Goal: Transaction & Acquisition: Obtain resource

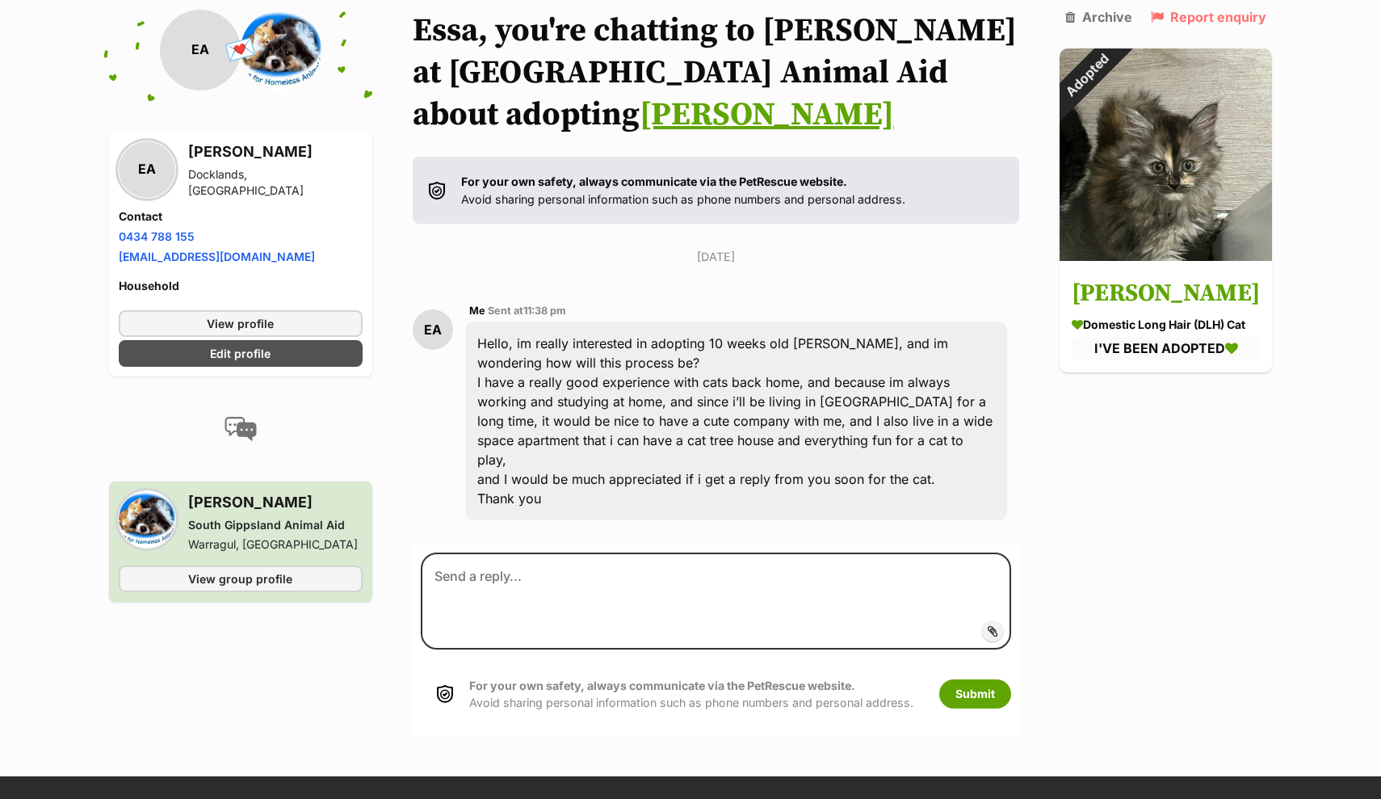
scroll to position [125, 0]
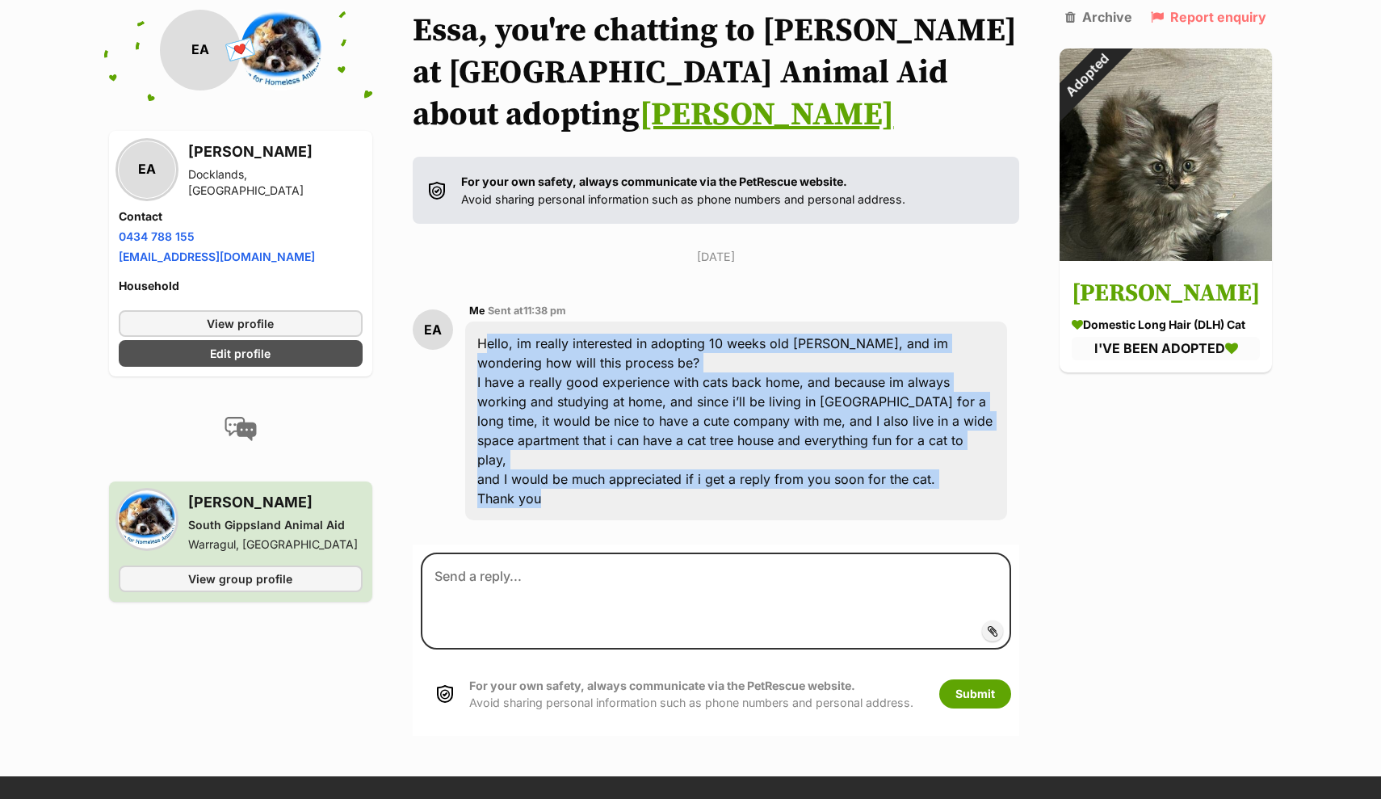
drag, startPoint x: 478, startPoint y: 341, endPoint x: 670, endPoint y: 504, distance: 252.1
click at [670, 504] on div "EA Me Sent at 11:38 pm Hello, im really interested in adopting 10 weeks old Sab…" at bounding box center [716, 410] width 607 height 243
copy div "Hello, im really interested in adopting 10 weeks old Sabrina, and im wondering …"
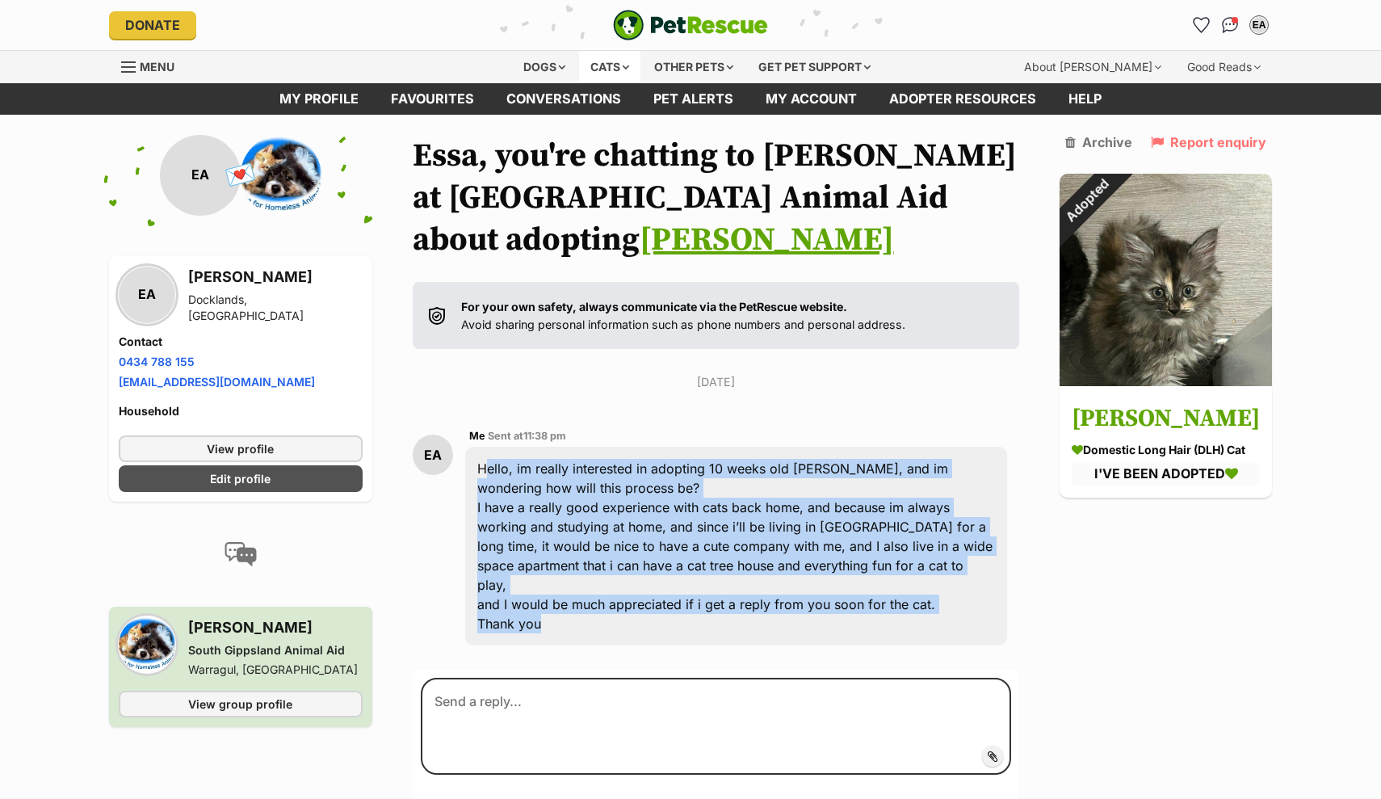
scroll to position [0, 0]
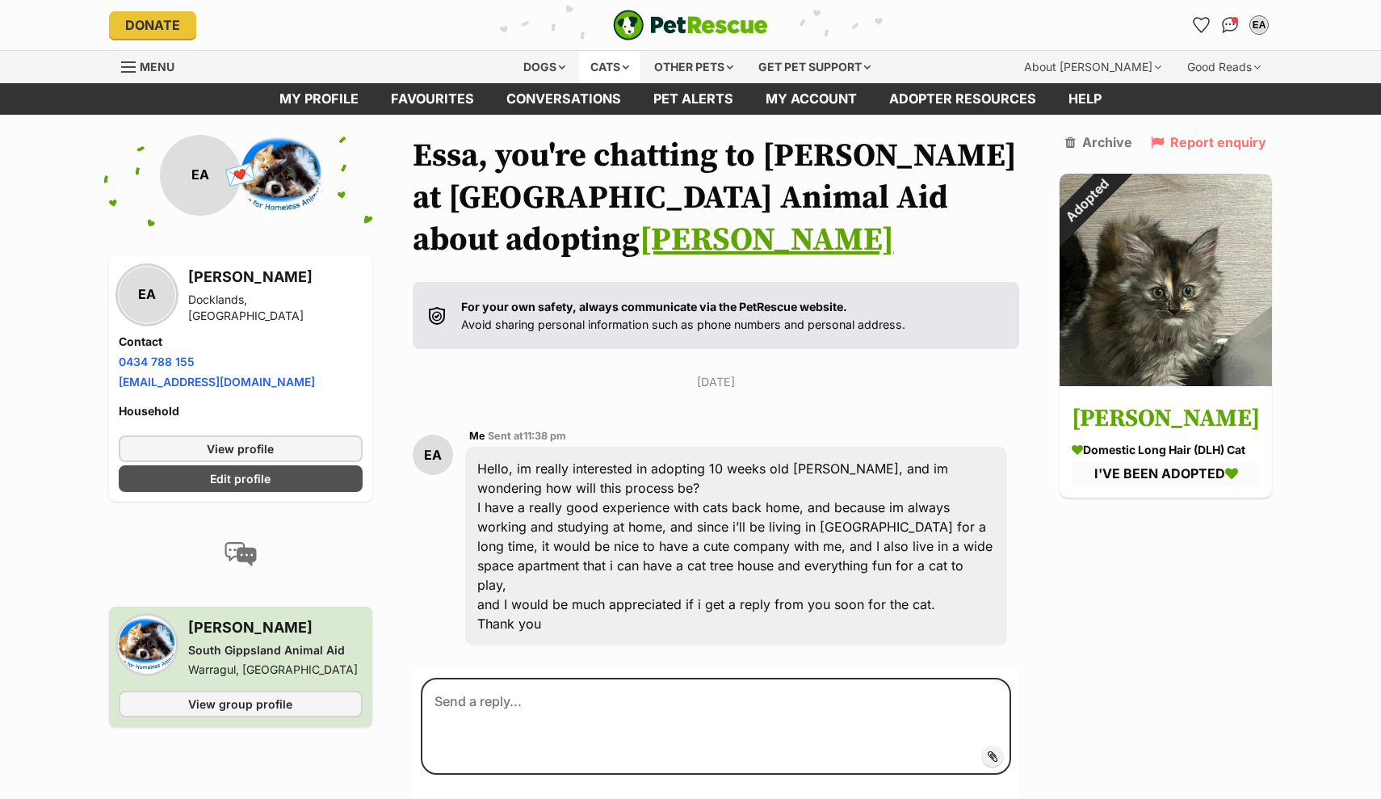
click at [617, 73] on div "Cats" at bounding box center [609, 67] width 61 height 32
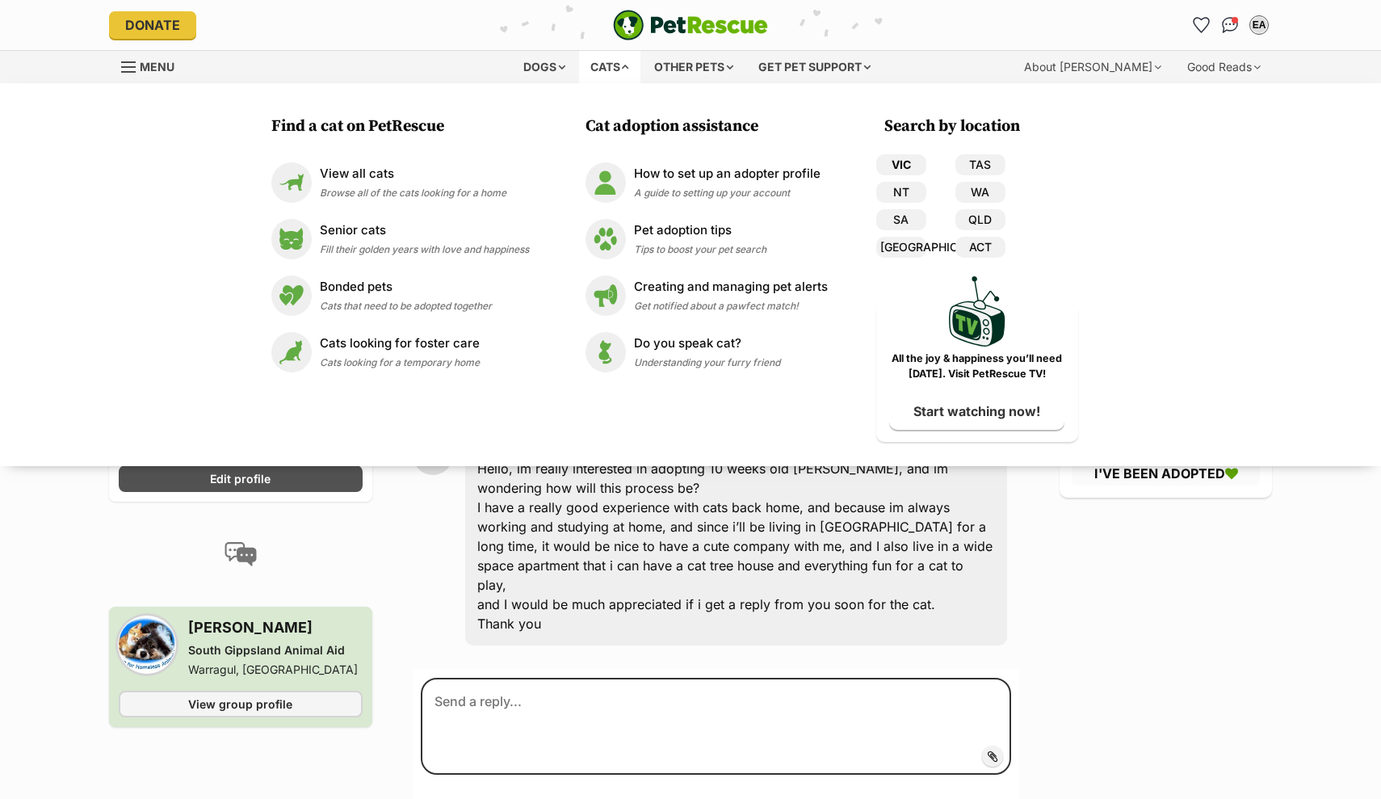
click at [917, 166] on link "VIC" at bounding box center [901, 164] width 50 height 21
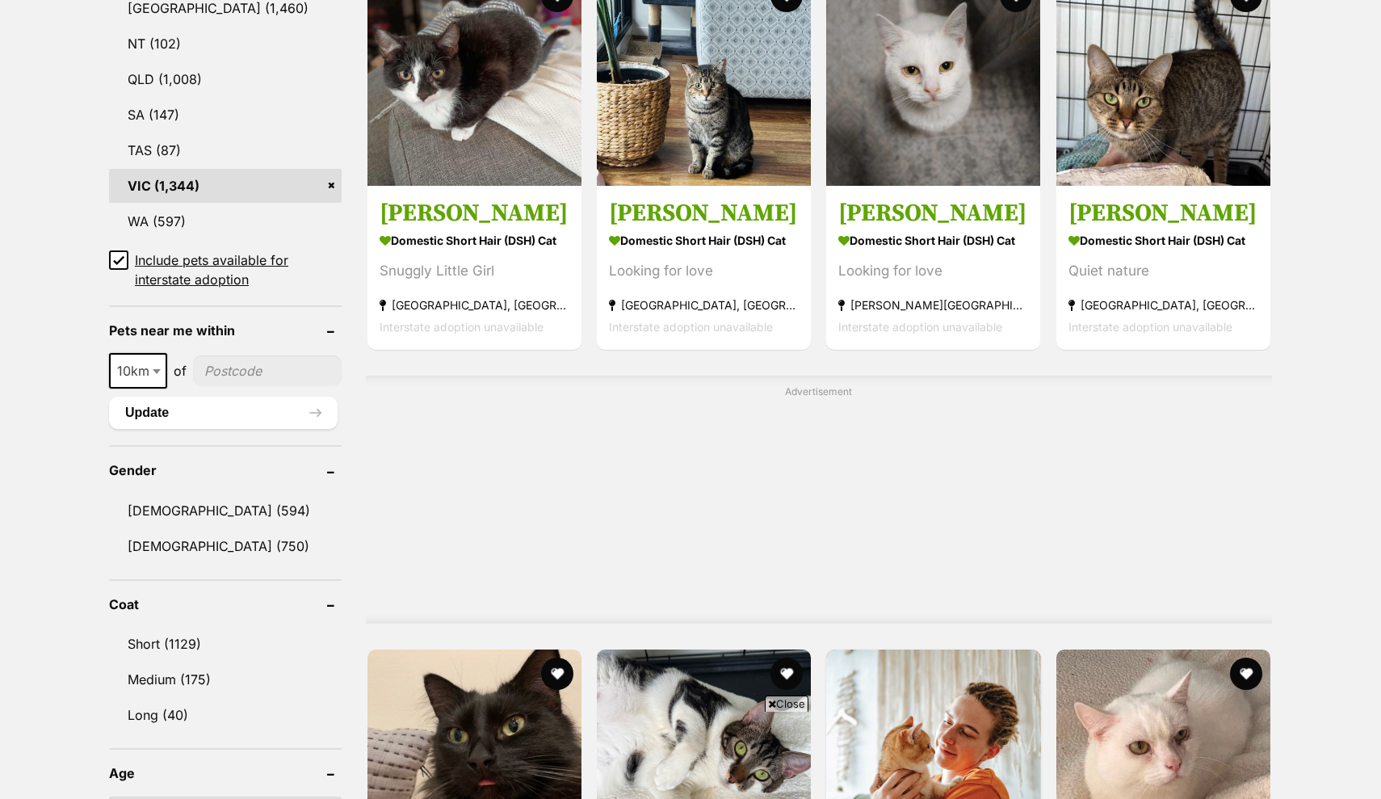
scroll to position [1084, 0]
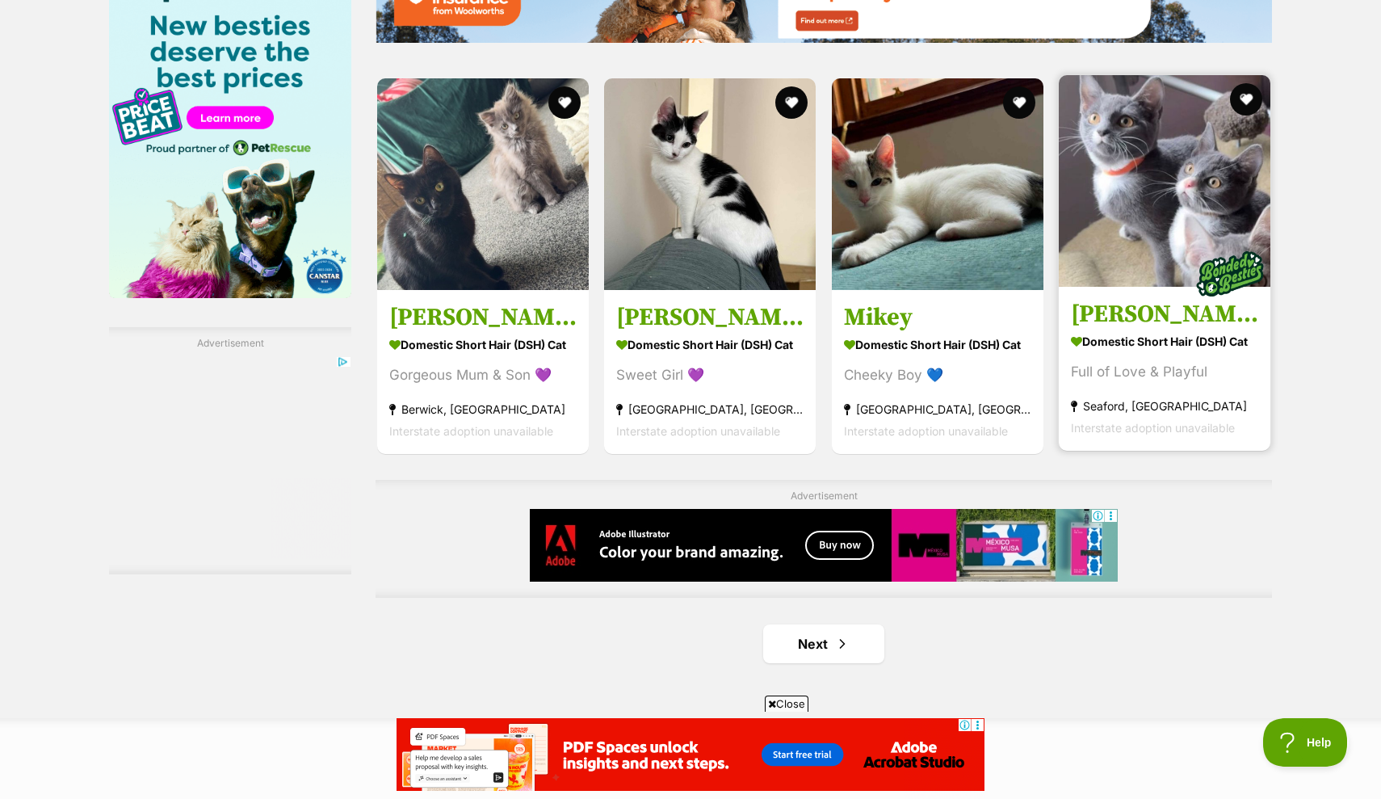
click at [1111, 268] on img at bounding box center [1165, 181] width 212 height 212
click at [1123, 273] on img at bounding box center [1165, 181] width 212 height 212
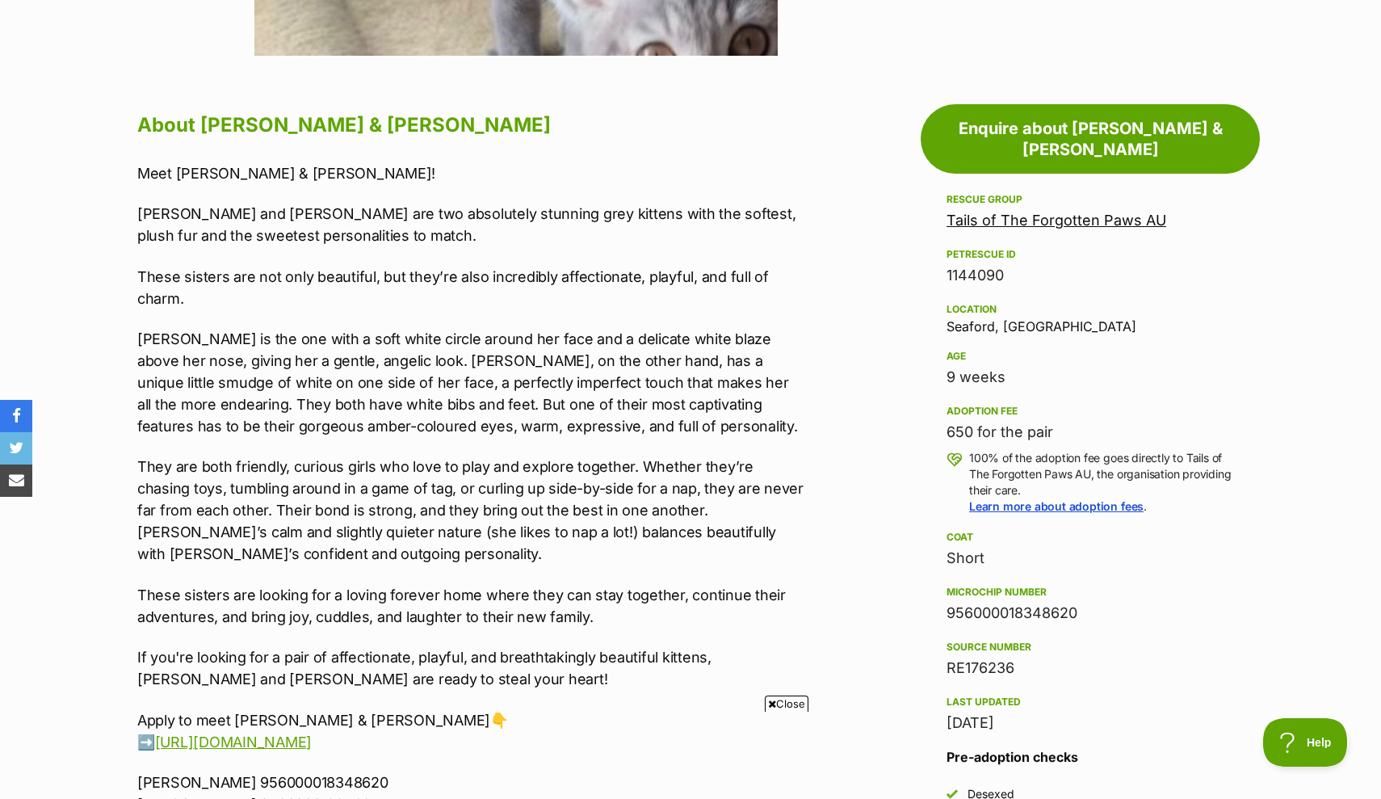
scroll to position [209, 0]
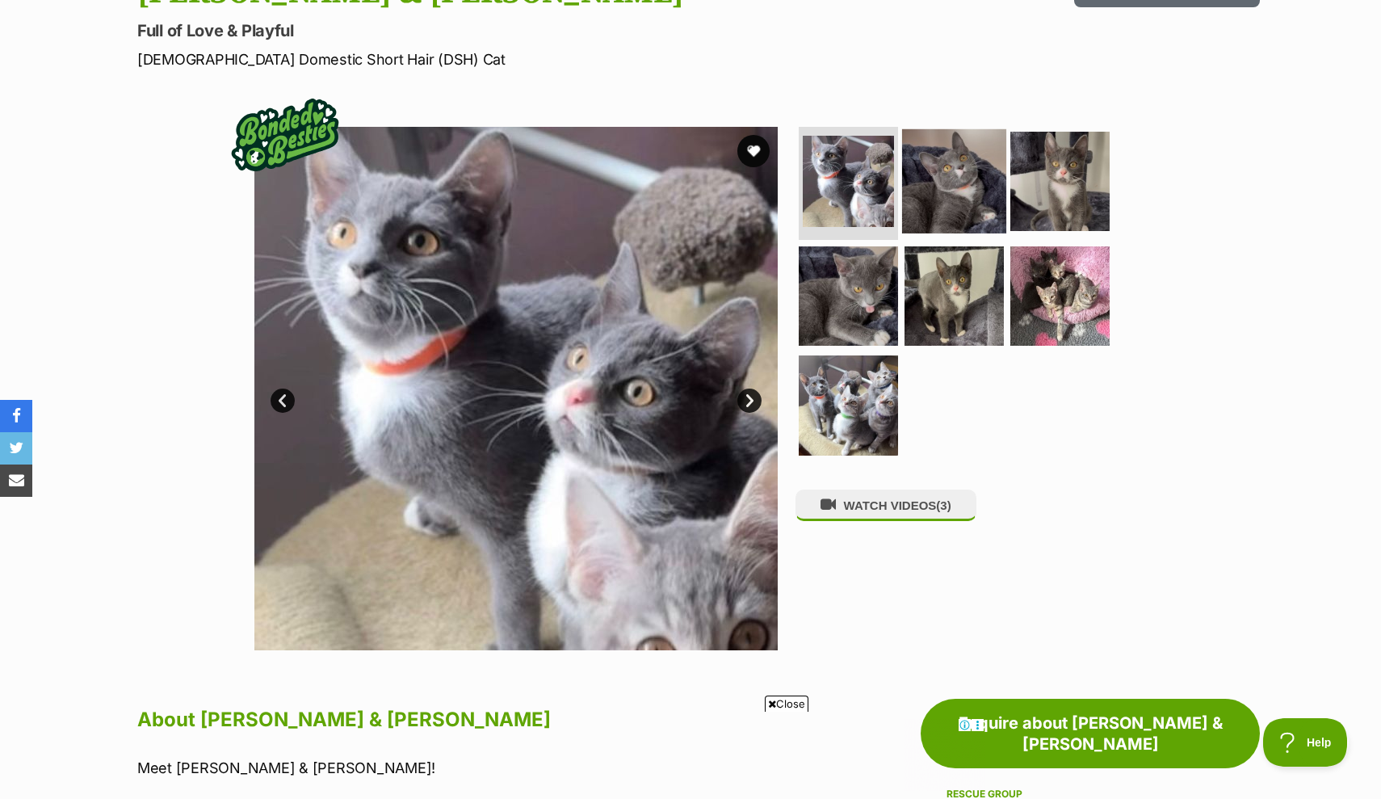
click at [912, 199] on img at bounding box center [954, 181] width 104 height 104
click at [922, 199] on img at bounding box center [954, 181] width 96 height 96
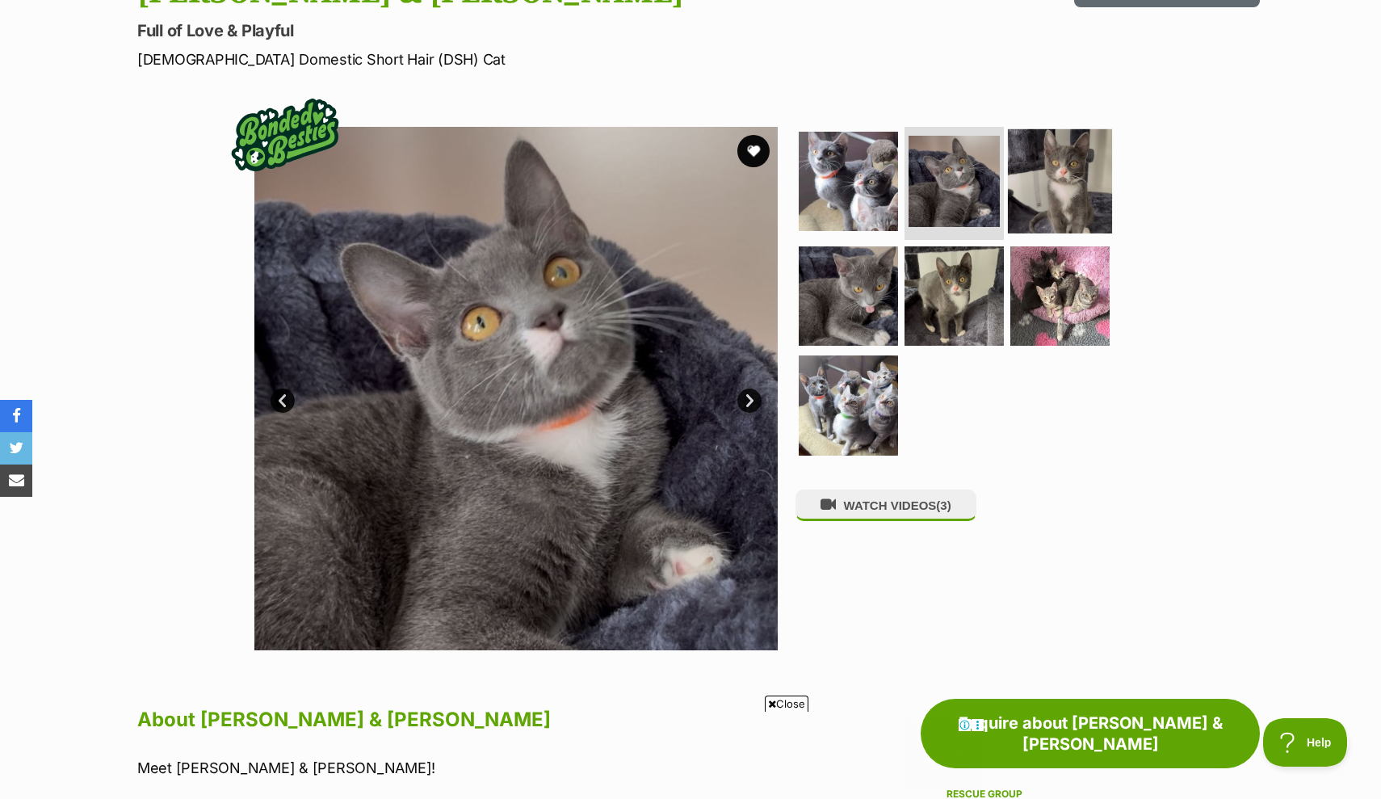
click at [1008, 176] on img at bounding box center [1060, 181] width 104 height 104
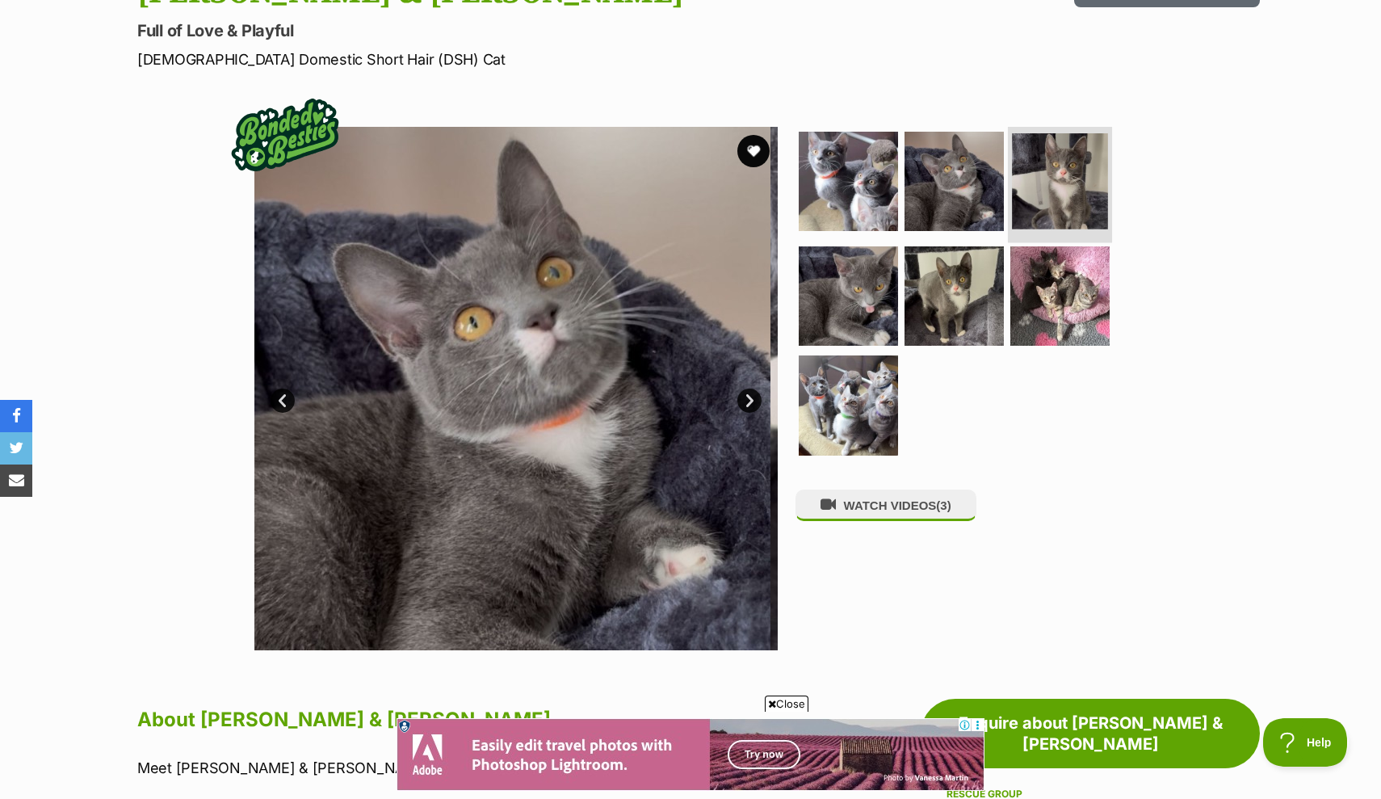
scroll to position [0, 0]
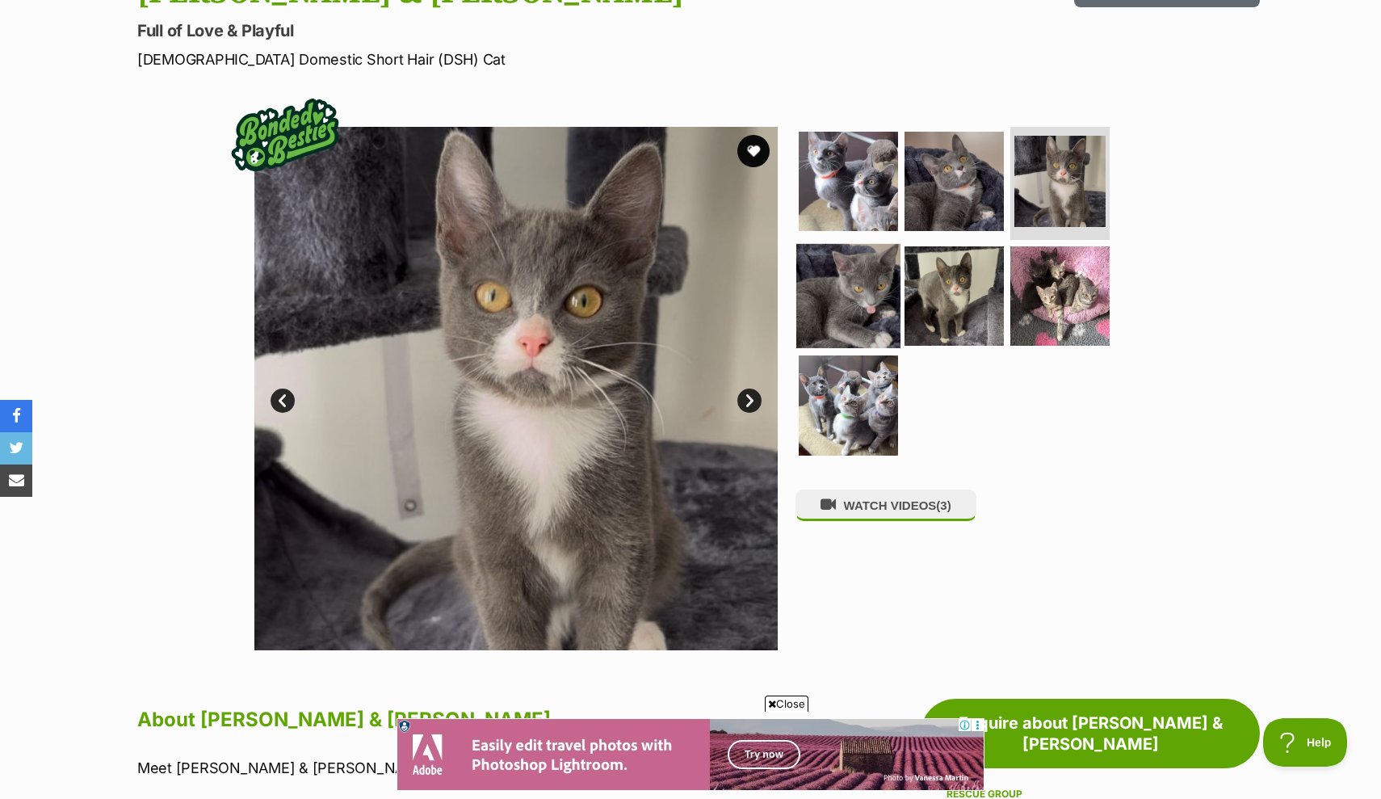
click at [837, 269] on img at bounding box center [848, 295] width 104 height 104
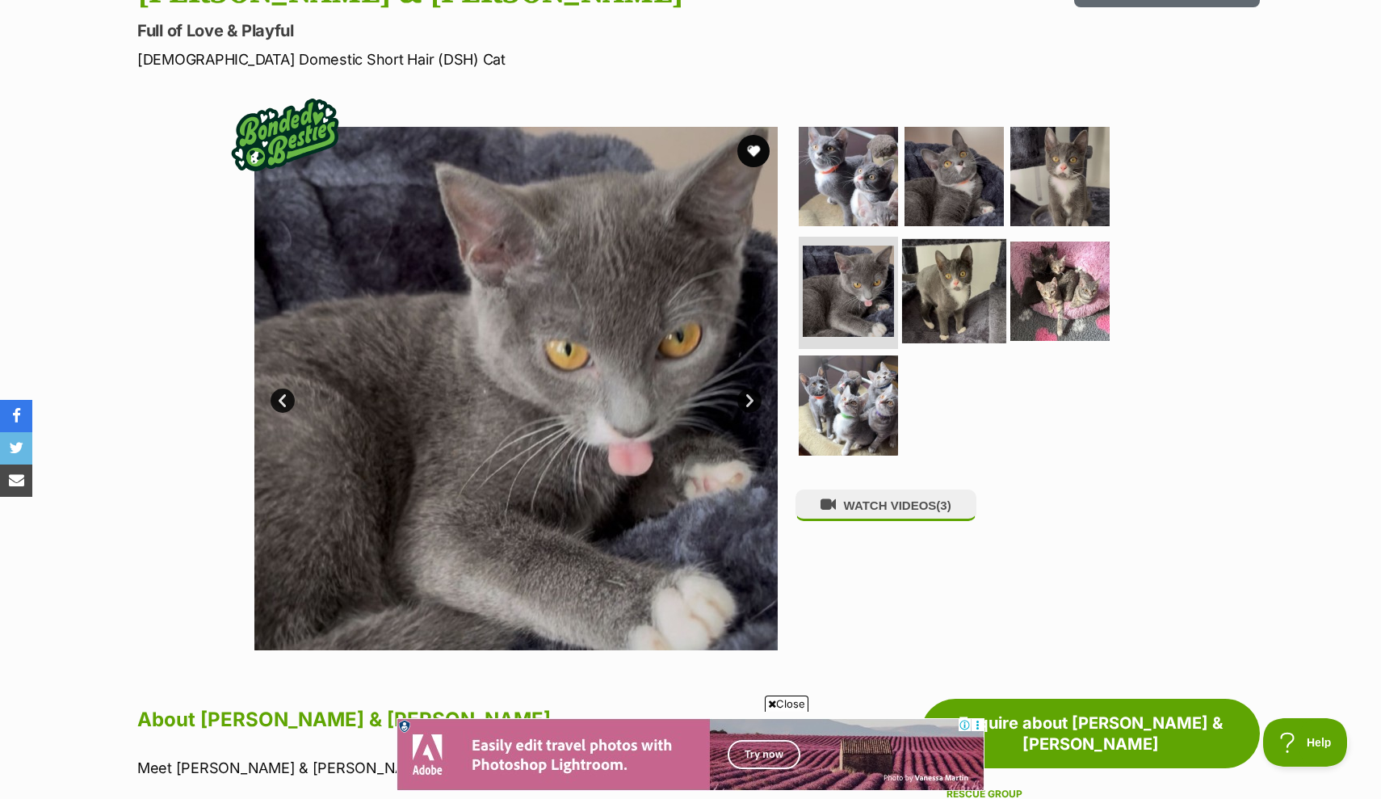
click at [913, 276] on img at bounding box center [954, 290] width 104 height 104
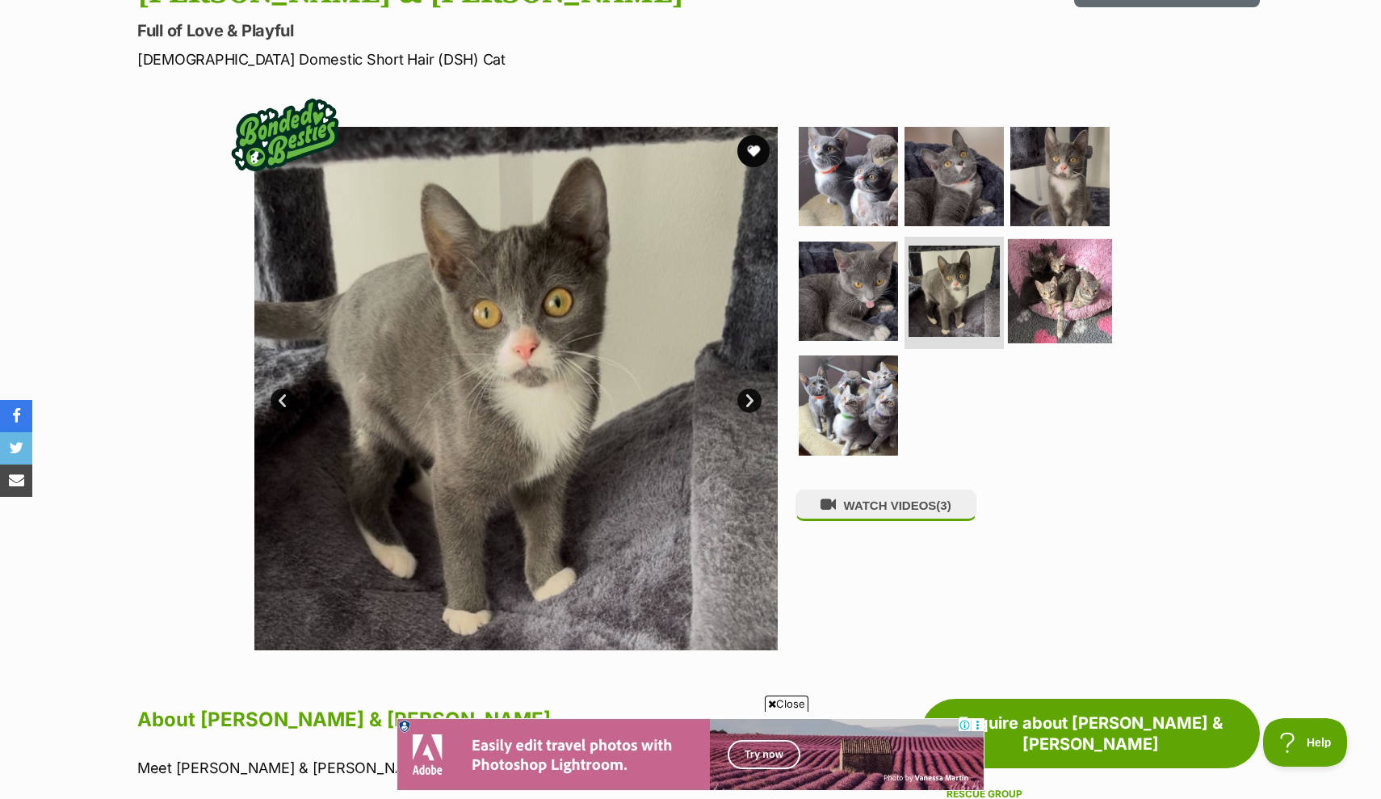
click at [1031, 275] on img at bounding box center [1060, 290] width 104 height 104
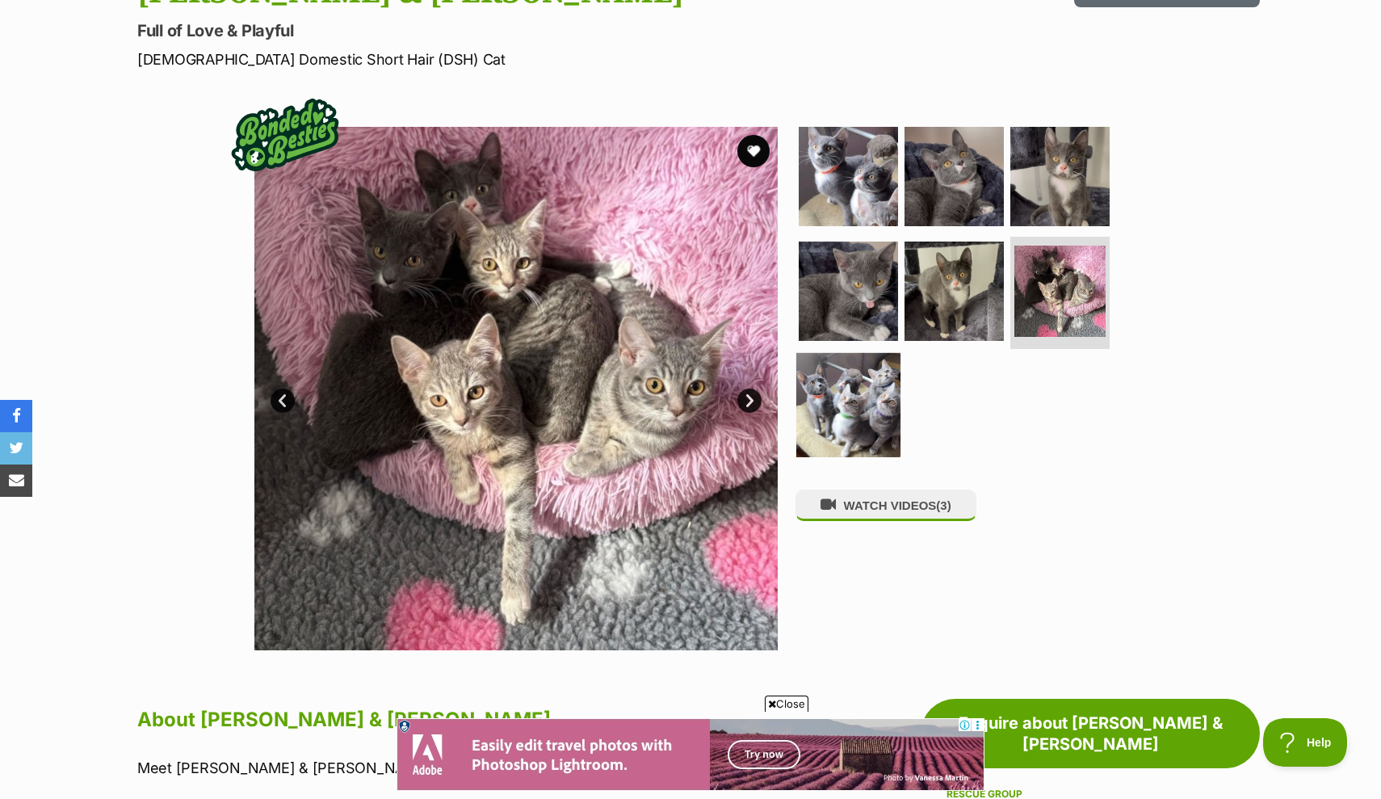
click at [864, 384] on img at bounding box center [848, 405] width 104 height 104
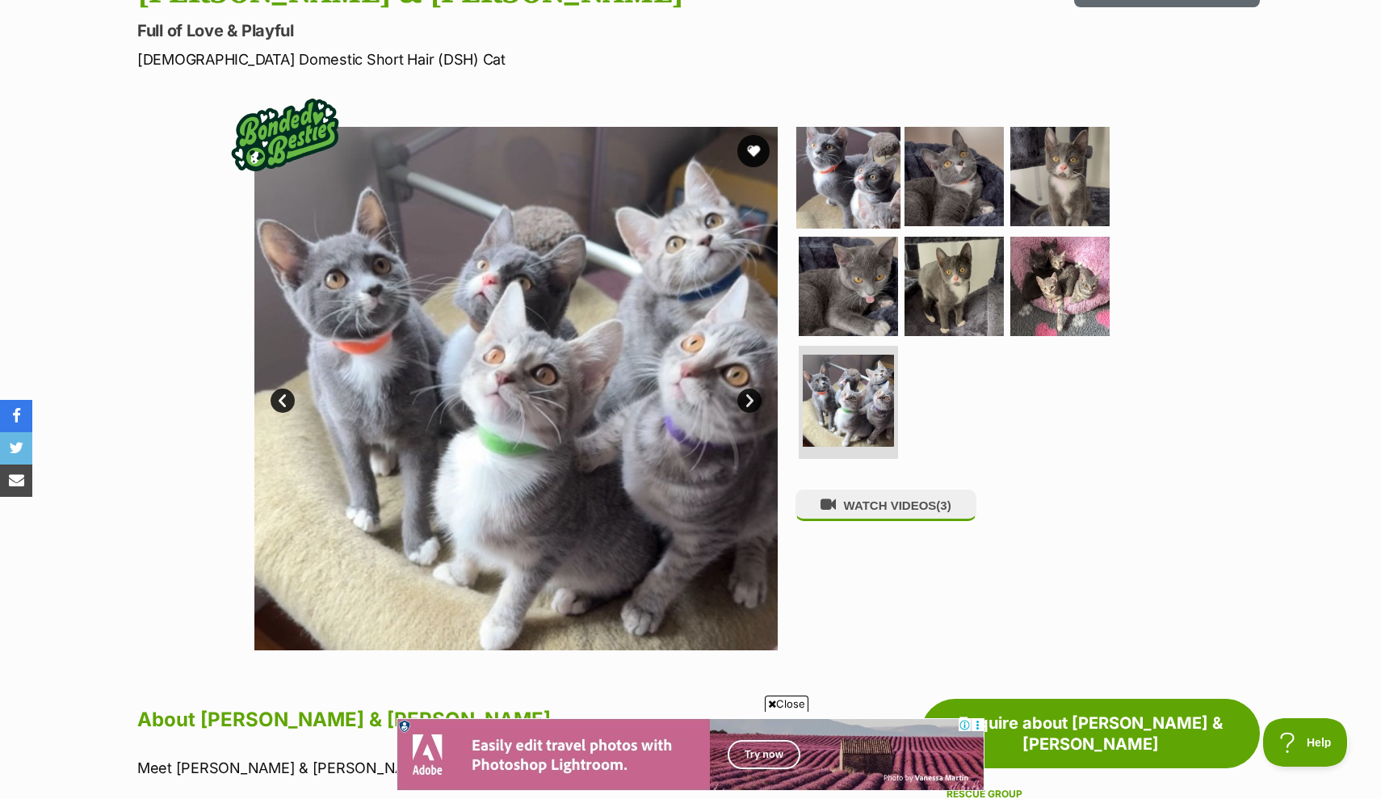
click at [839, 191] on img at bounding box center [848, 176] width 104 height 104
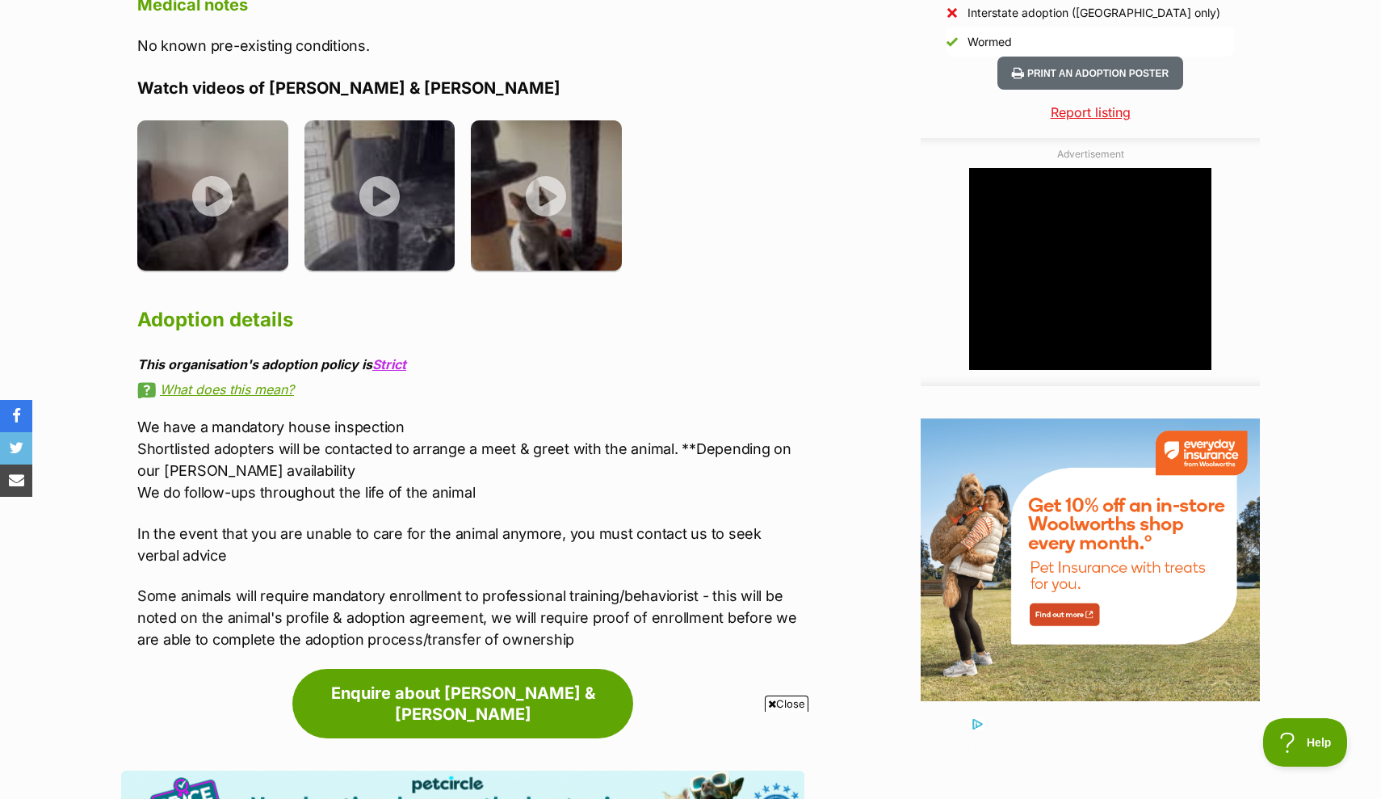
scroll to position [1644, 0]
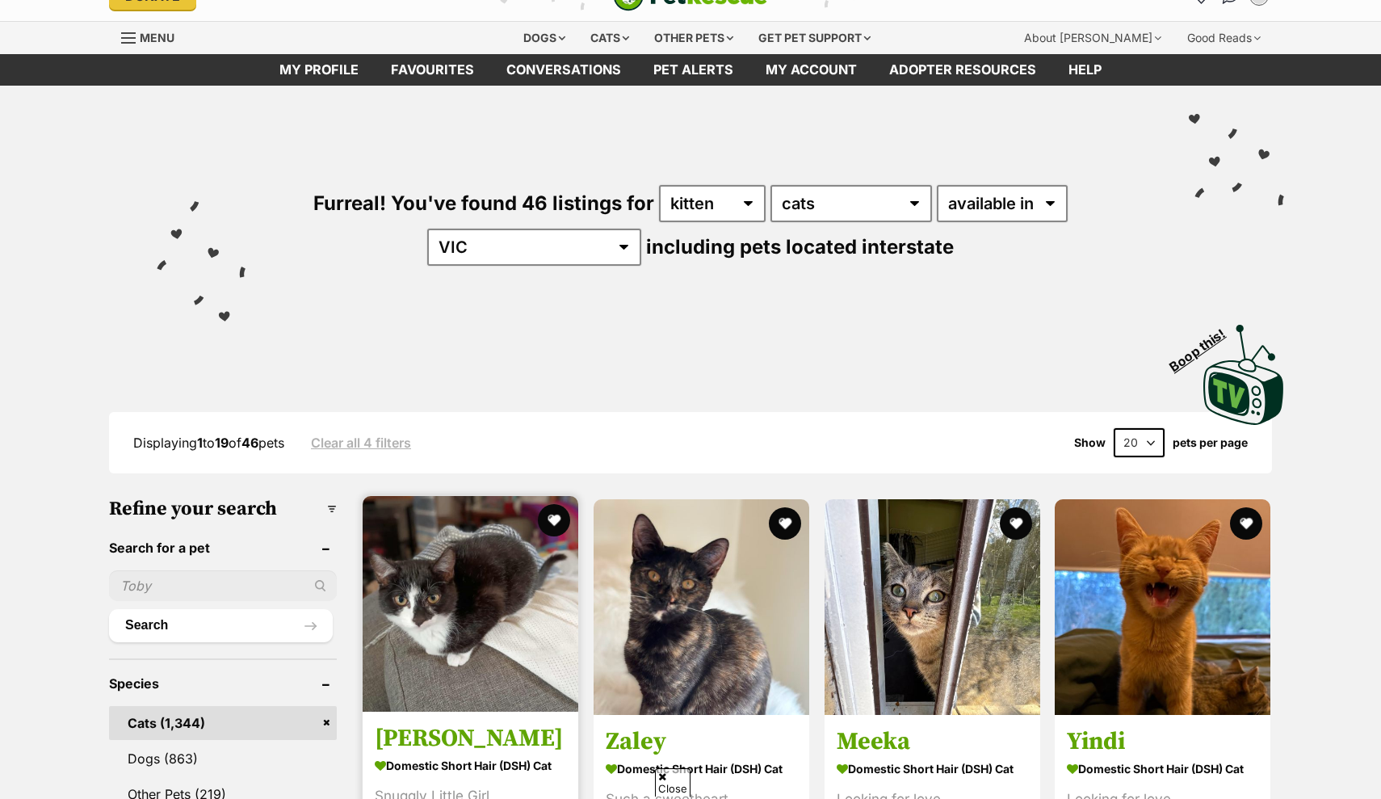
scroll to position [148, 0]
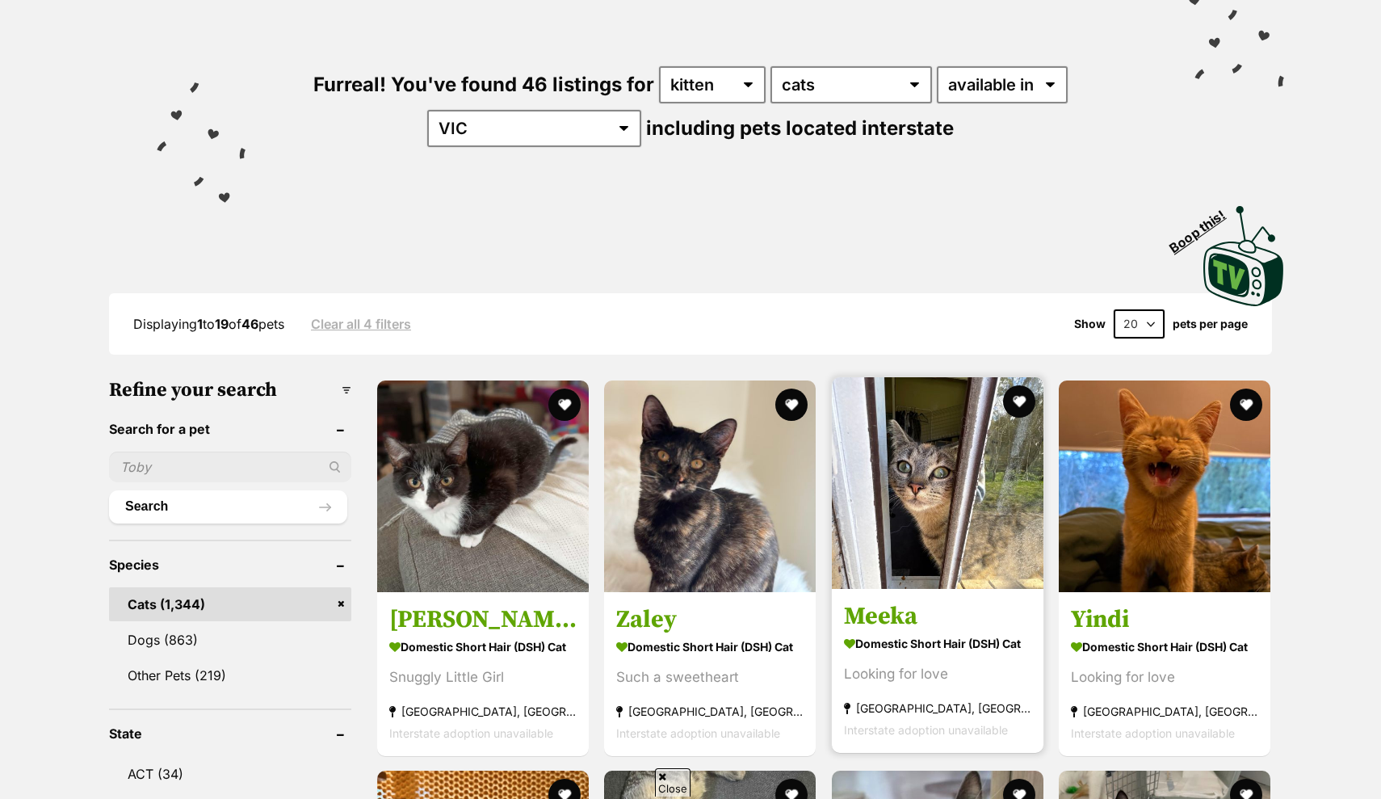
click at [855, 439] on img at bounding box center [938, 483] width 212 height 212
click at [880, 438] on img at bounding box center [938, 483] width 212 height 212
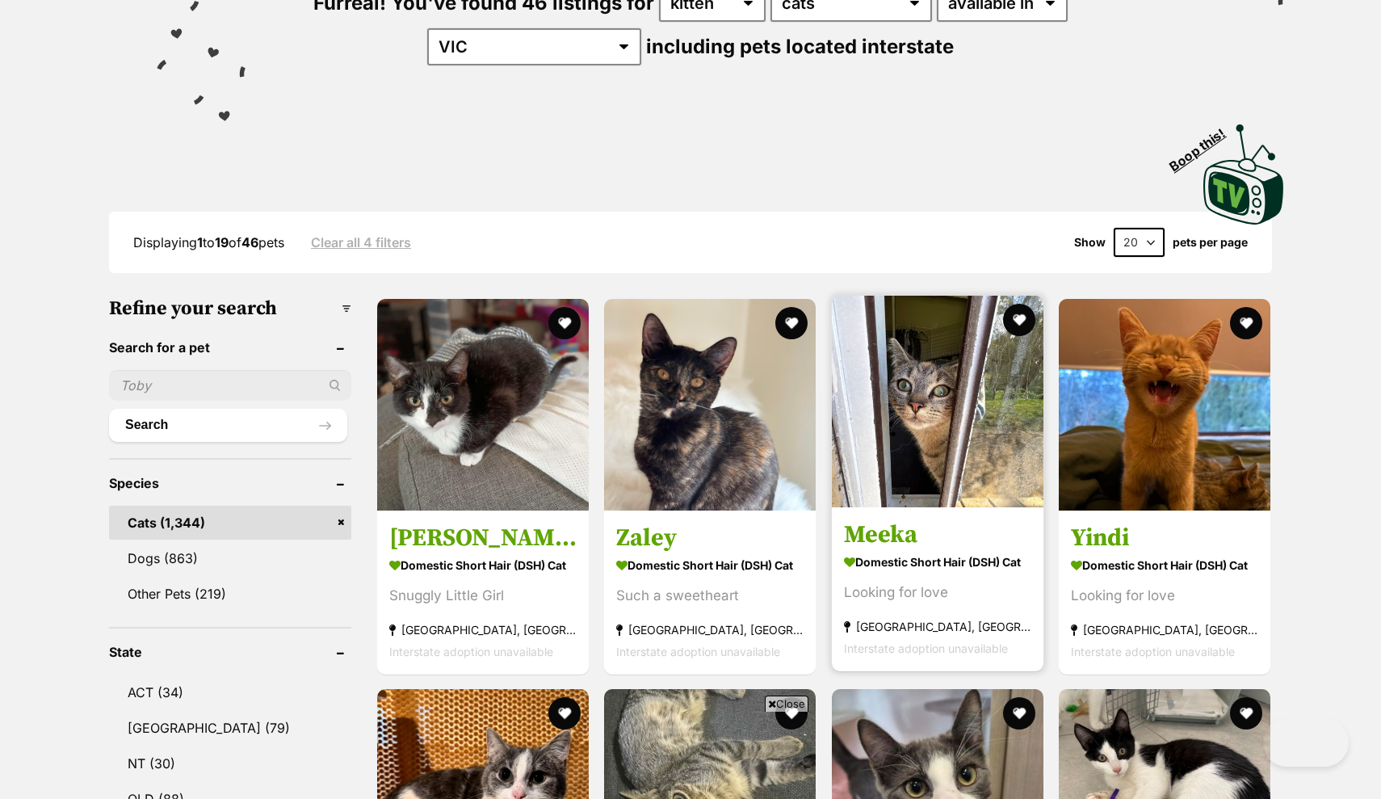
click at [879, 438] on img at bounding box center [938, 402] width 212 height 212
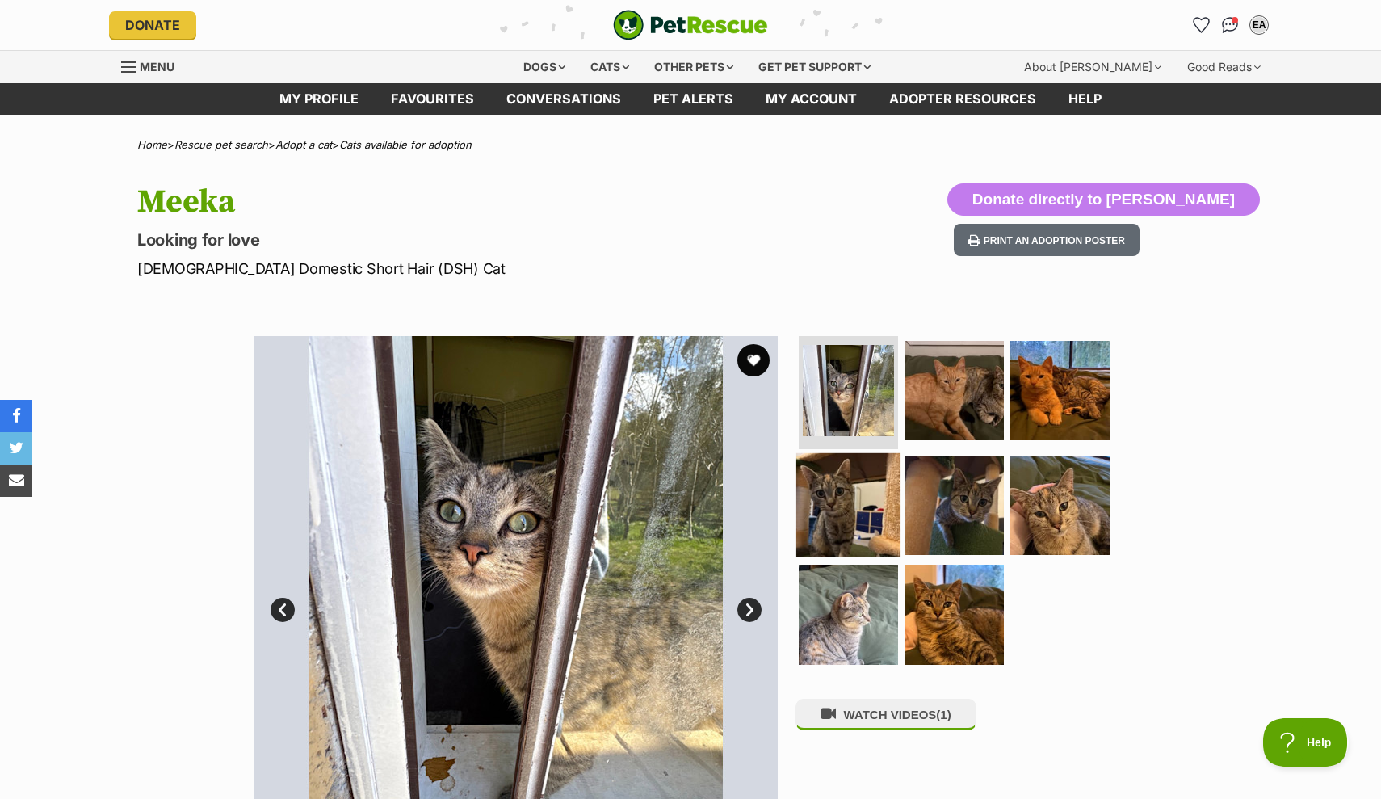
click at [820, 486] on img at bounding box center [848, 504] width 104 height 104
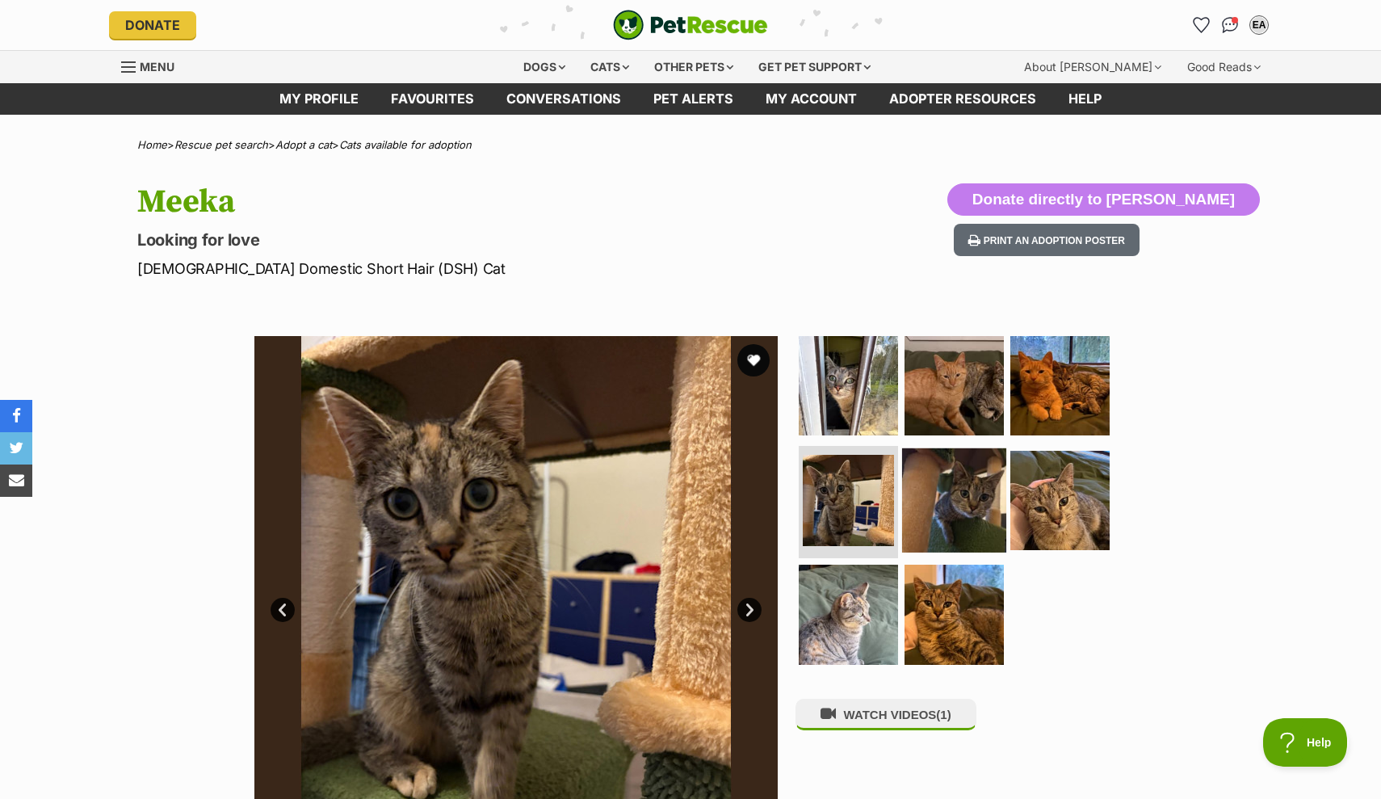
click at [910, 486] on img at bounding box center [954, 499] width 104 height 104
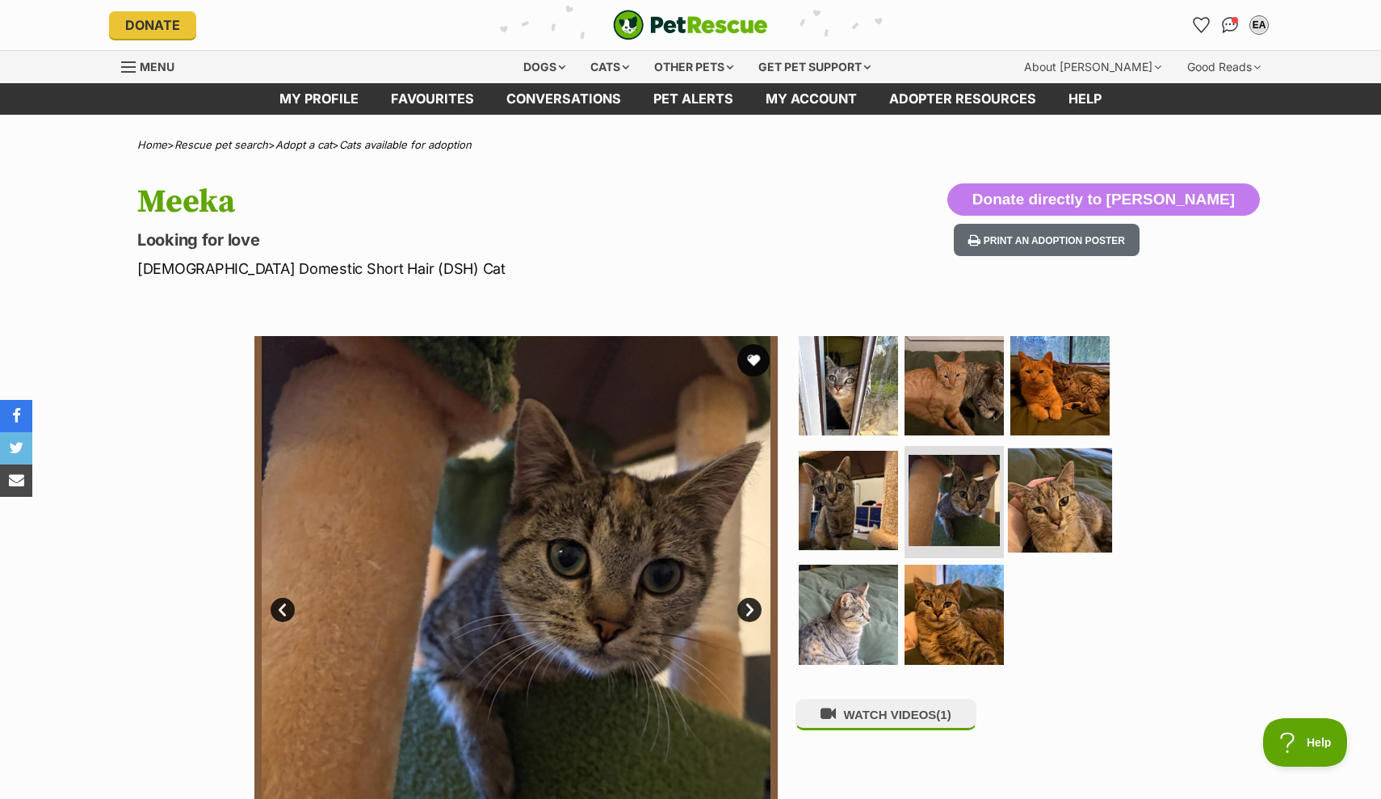
click at [1032, 486] on img at bounding box center [1060, 499] width 104 height 104
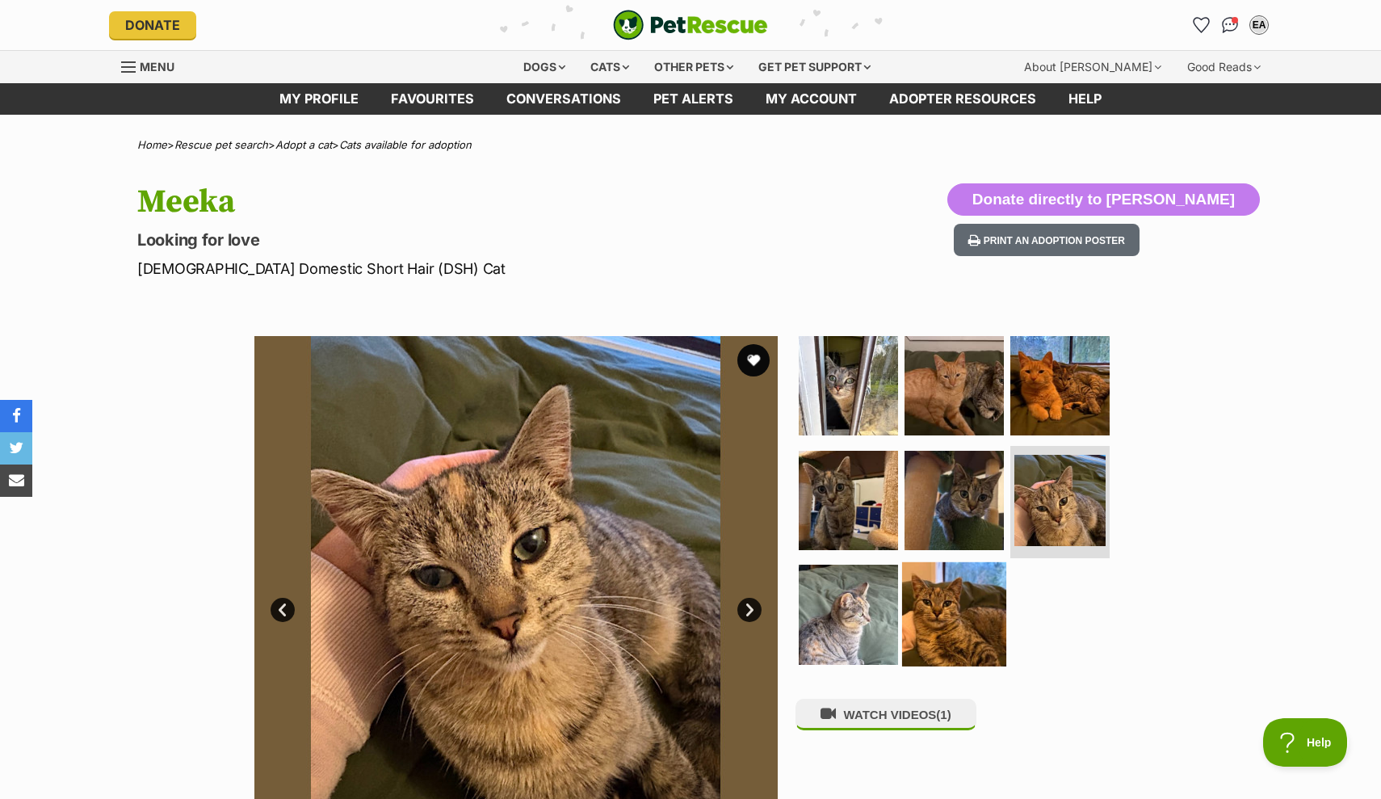
click at [916, 598] on img at bounding box center [954, 614] width 104 height 104
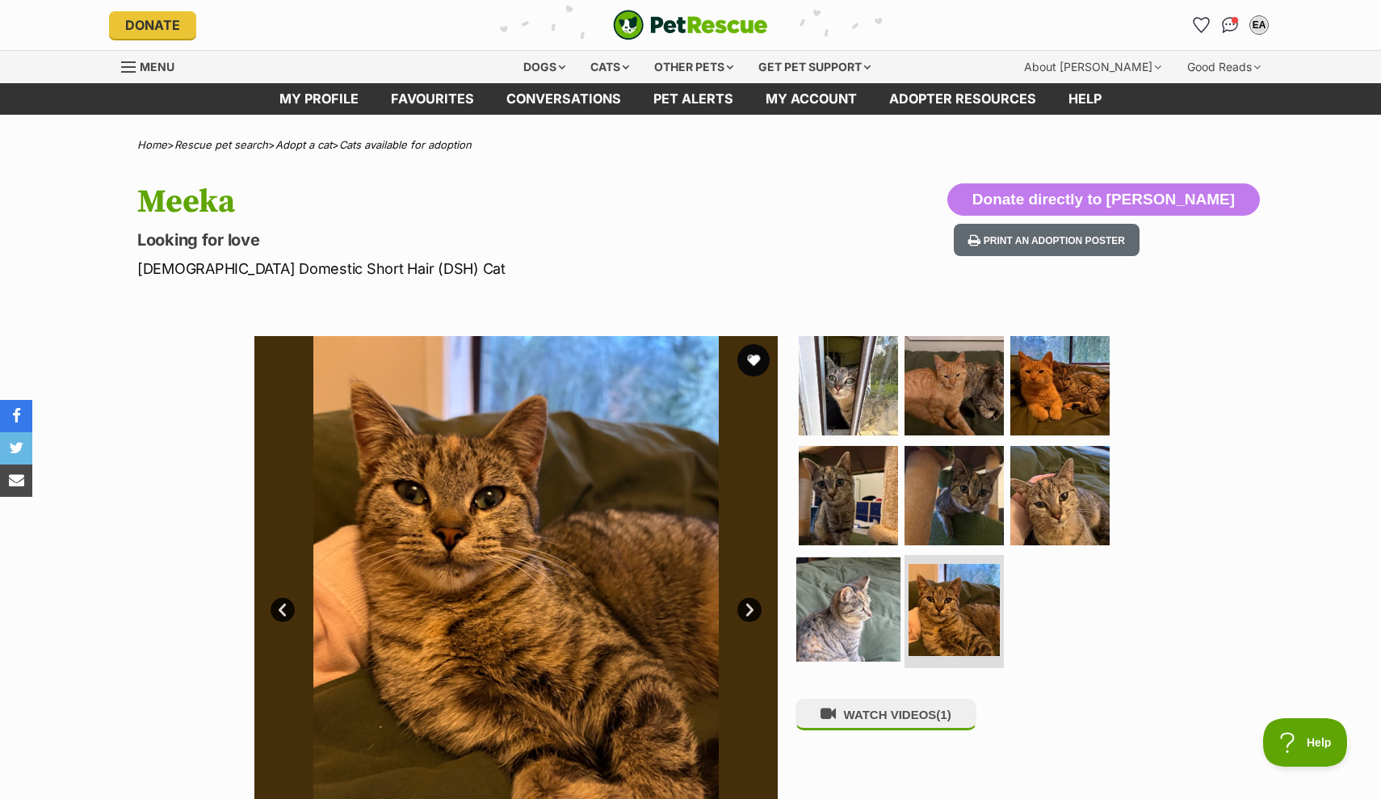
click at [892, 605] on img at bounding box center [848, 609] width 104 height 104
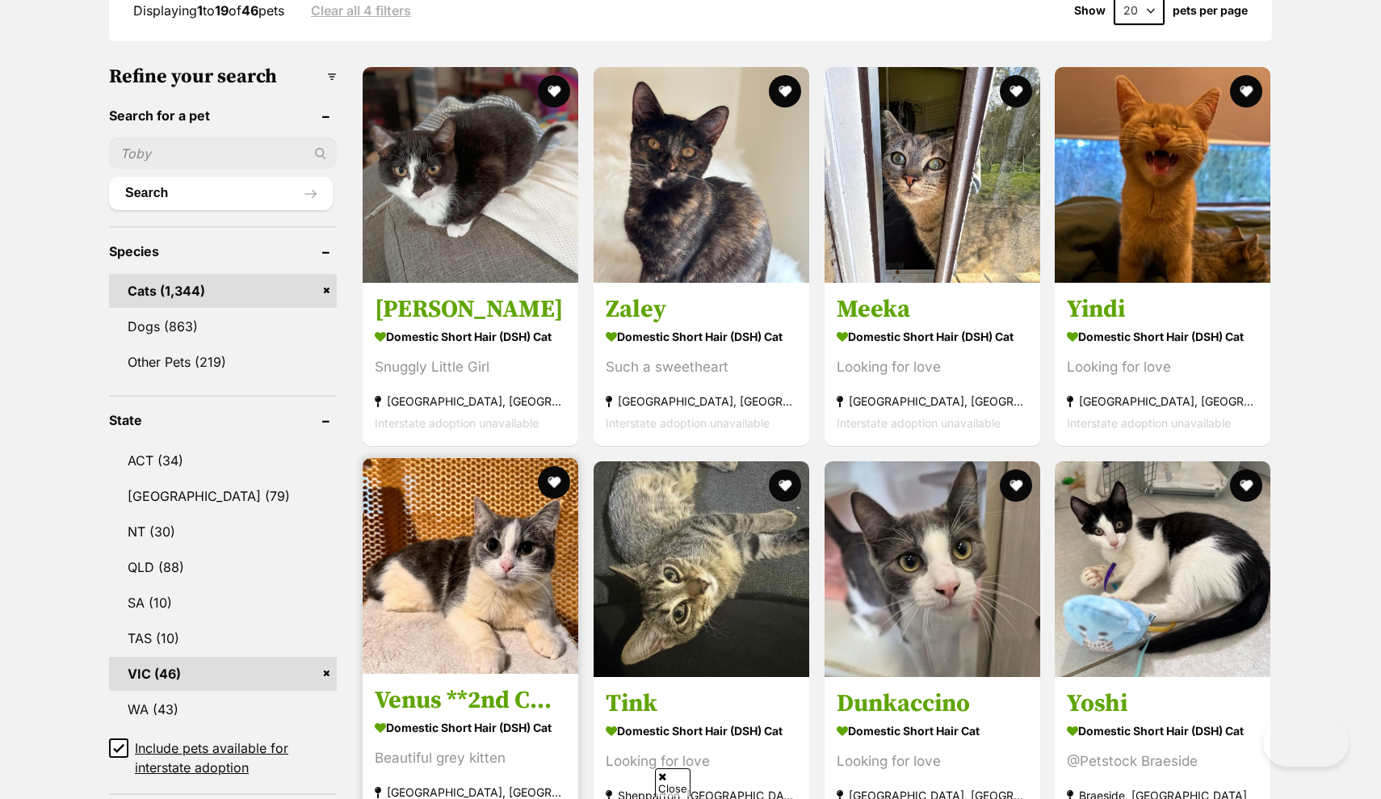
scroll to position [693, 0]
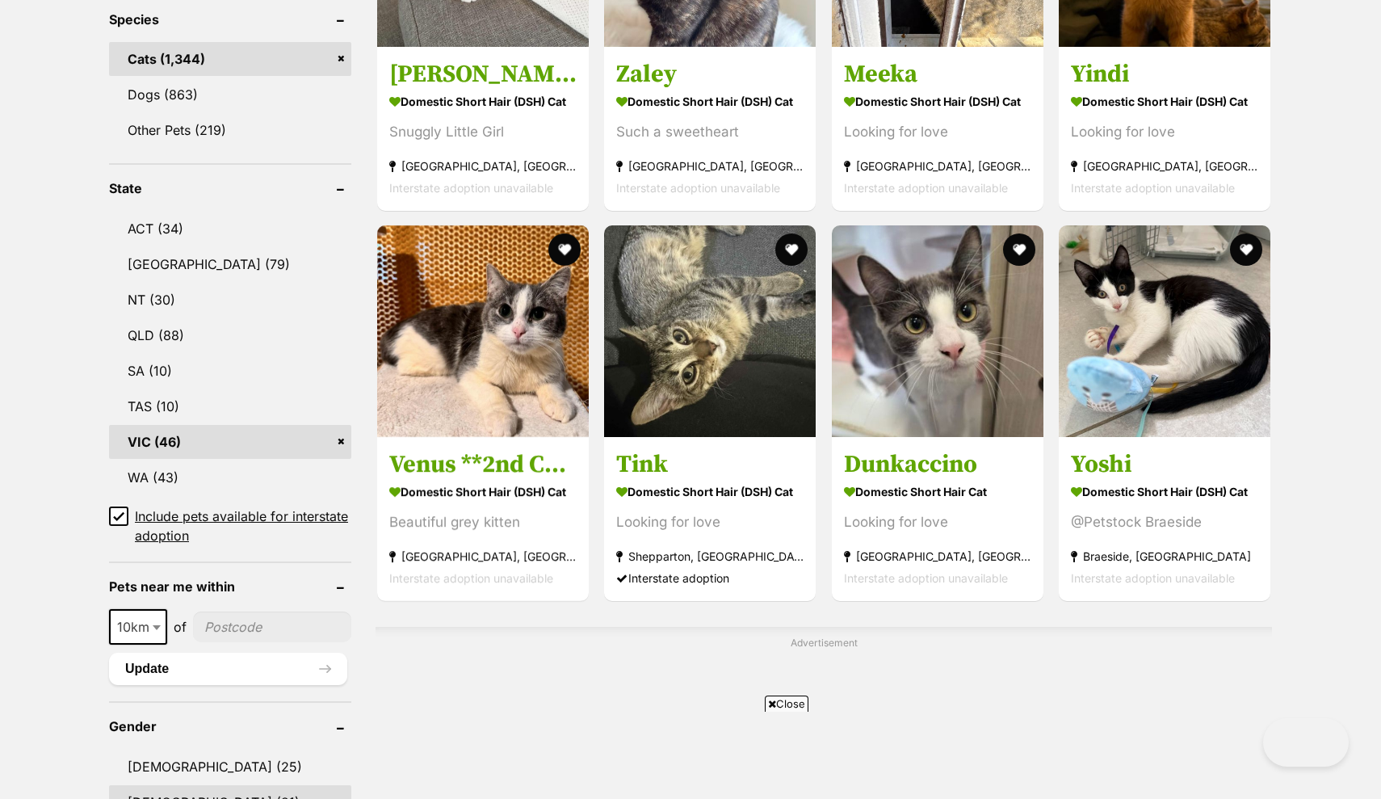
click at [157, 785] on link "[DEMOGRAPHIC_DATA] (21)" at bounding box center [230, 802] width 242 height 34
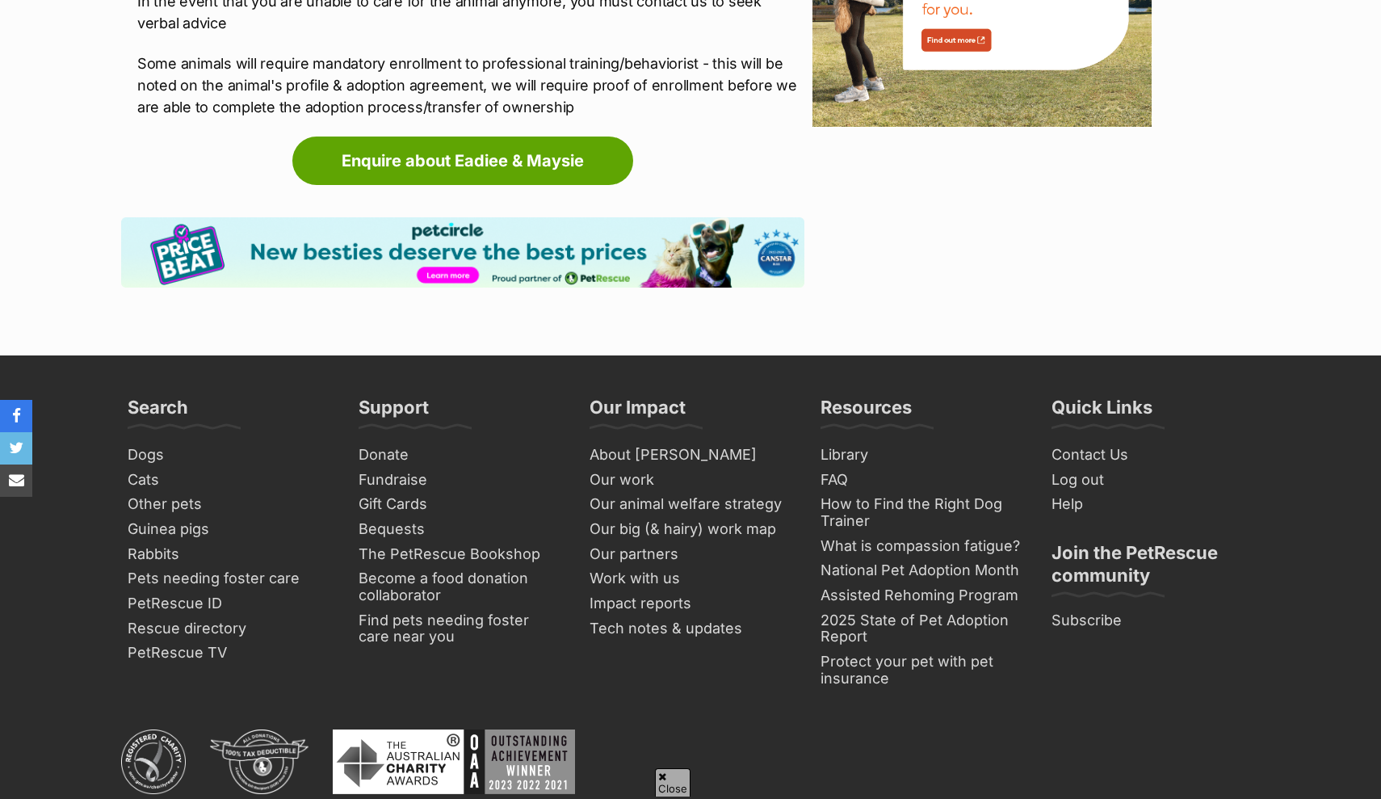
scroll to position [1451, 0]
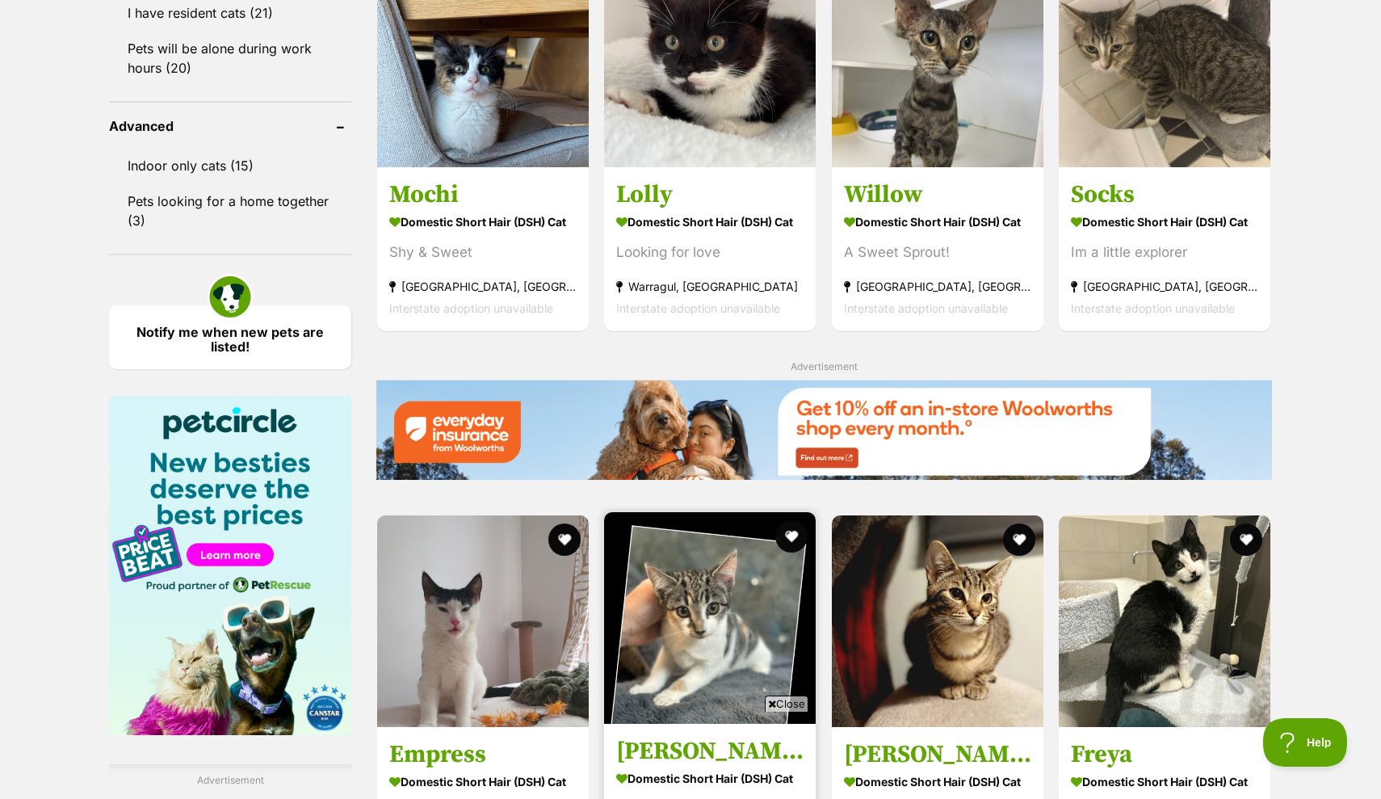
click at [715, 512] on img at bounding box center [710, 618] width 212 height 212
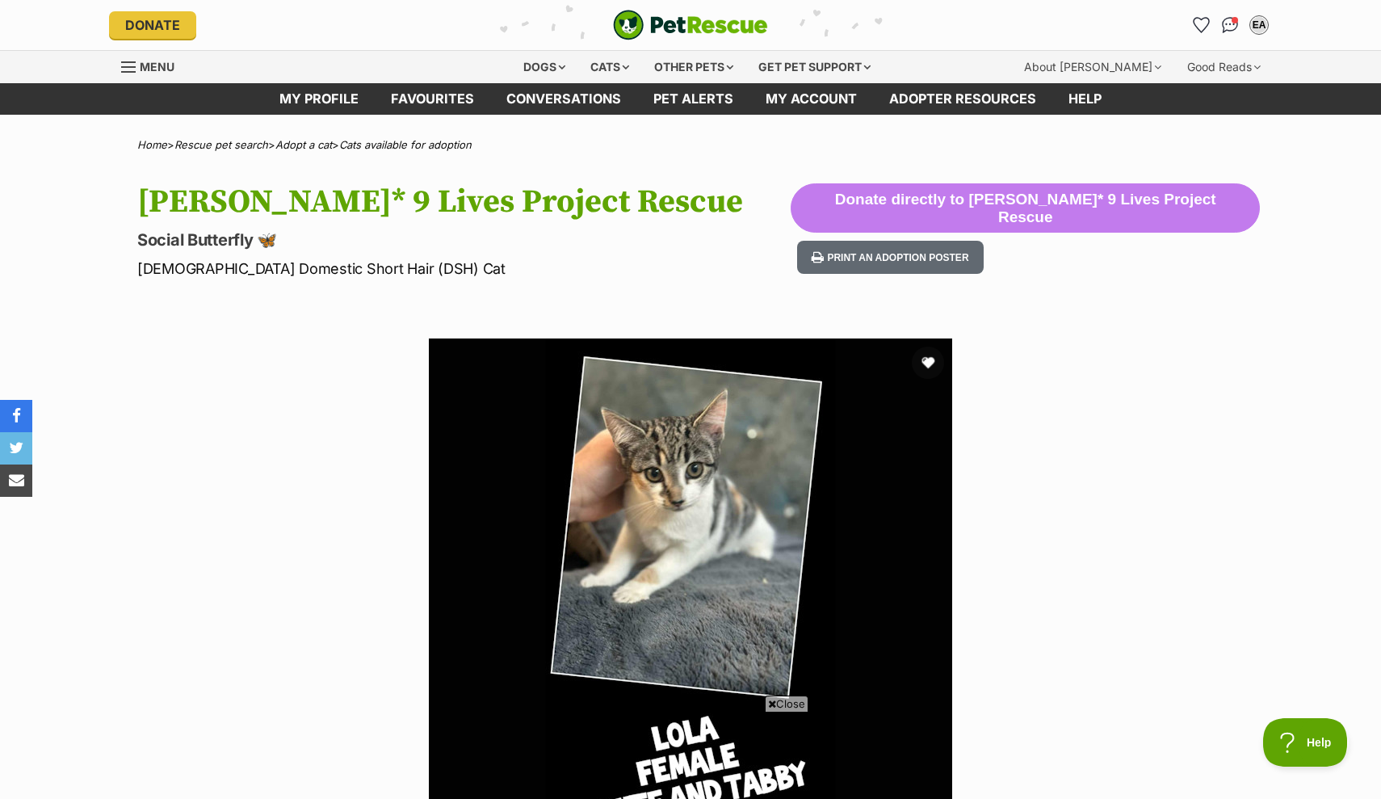
scroll to position [166, 0]
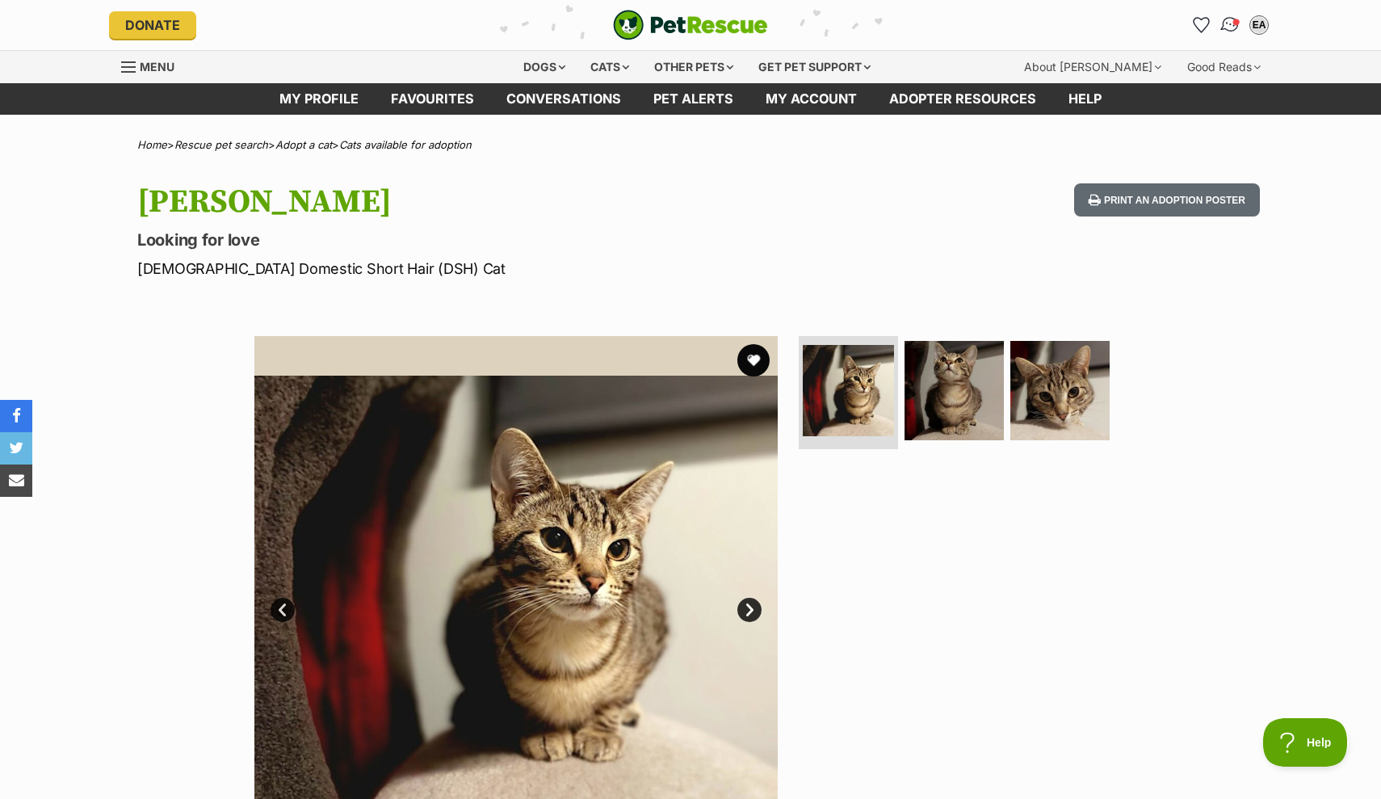
click at [1225, 30] on img "Conversations" at bounding box center [1231, 25] width 22 height 21
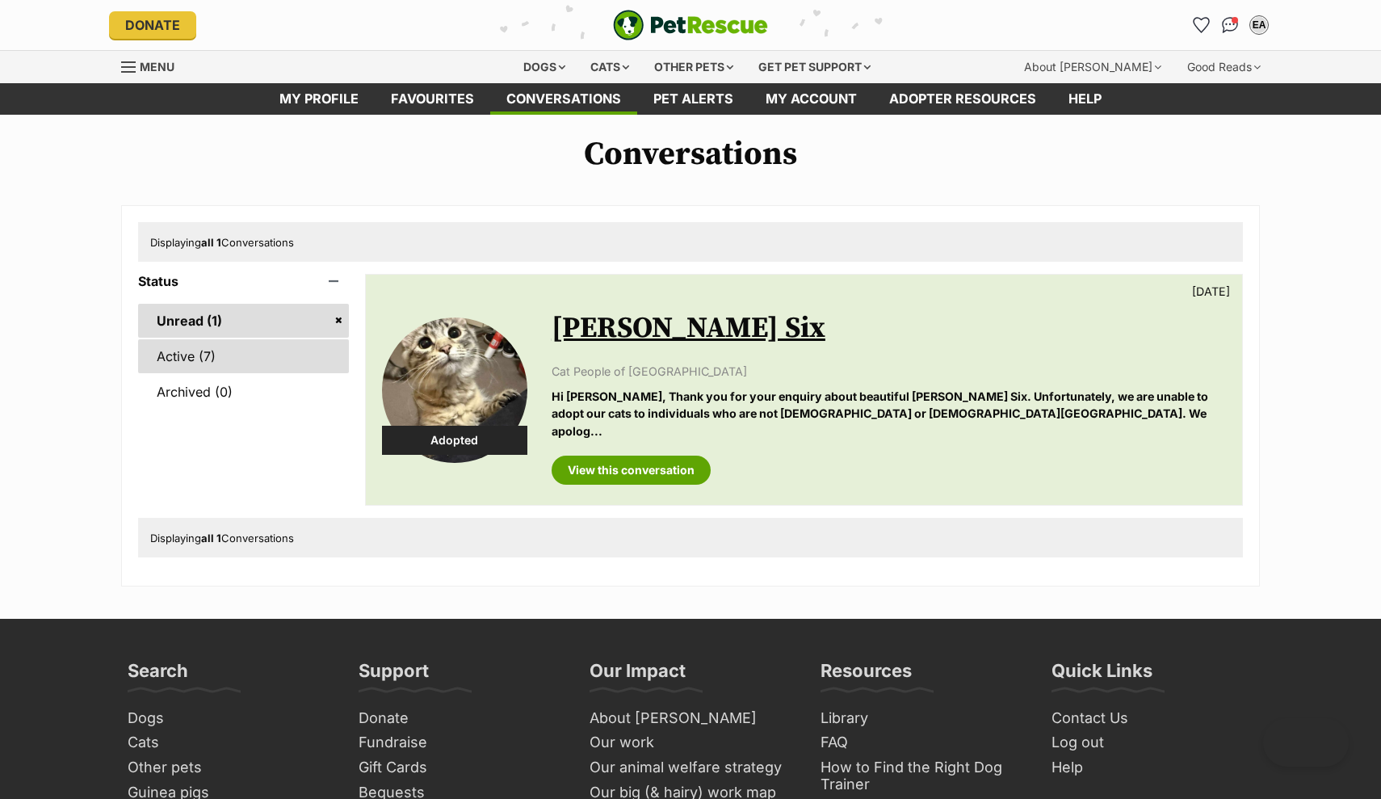
click at [271, 346] on link "Active (7)" at bounding box center [243, 356] width 211 height 34
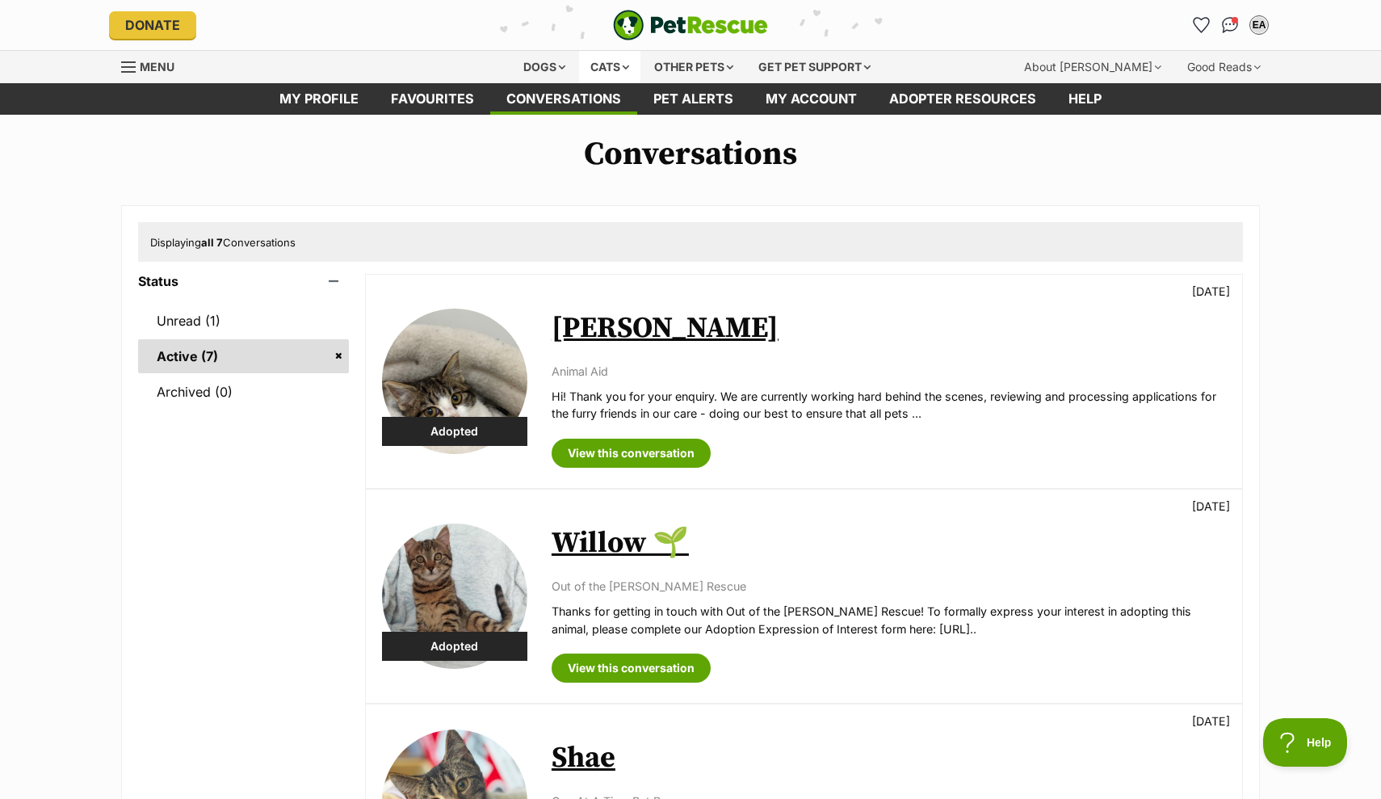
click at [629, 61] on div "Cats" at bounding box center [609, 67] width 61 height 32
